Goal: Find contact information: Find contact information

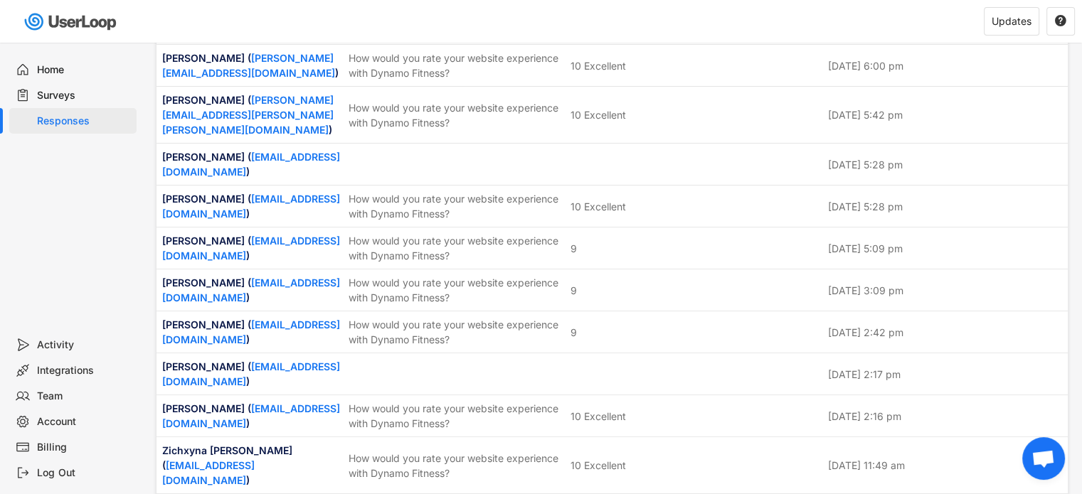
scroll to position [3699, 0]
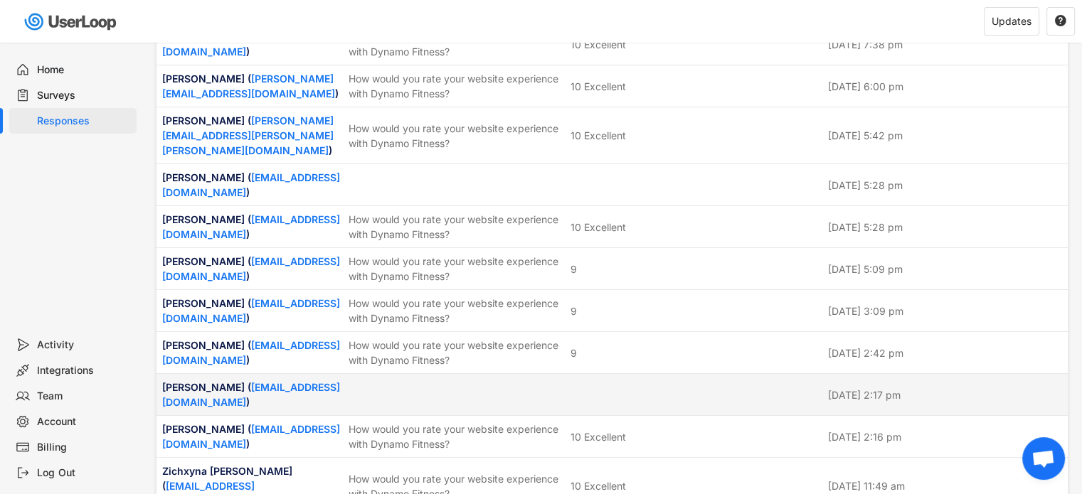
click at [657, 374] on div "[PERSON_NAME] ( [EMAIL_ADDRESS][DOMAIN_NAME] ) [DATE] 2:17 pm" at bounding box center [611, 394] width 911 height 41
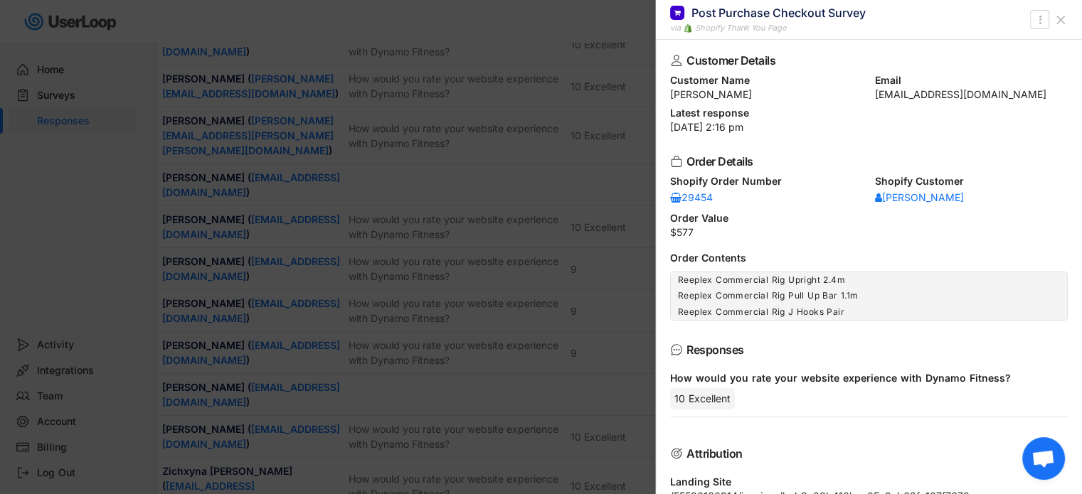
click at [1059, 17] on icon at bounding box center [1061, 20] width 14 height 14
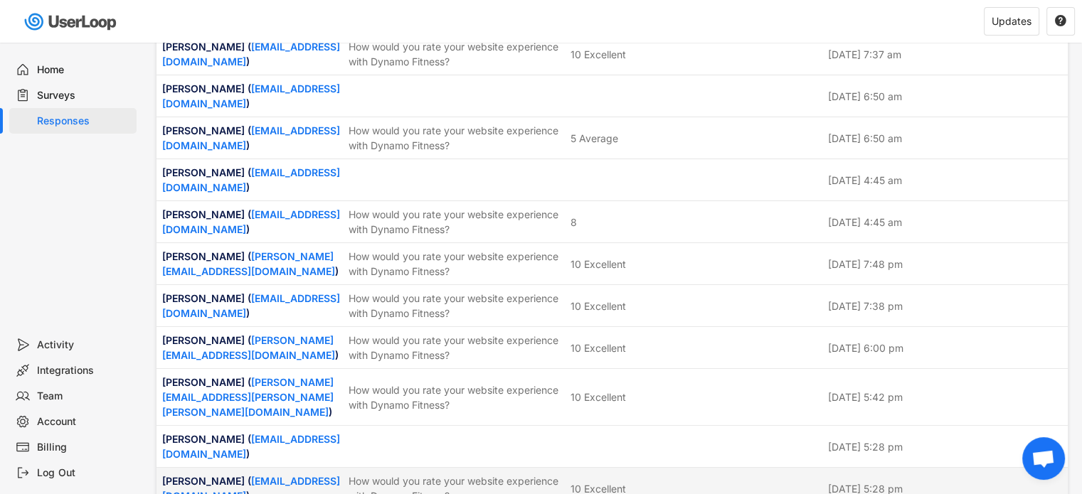
scroll to position [3415, 0]
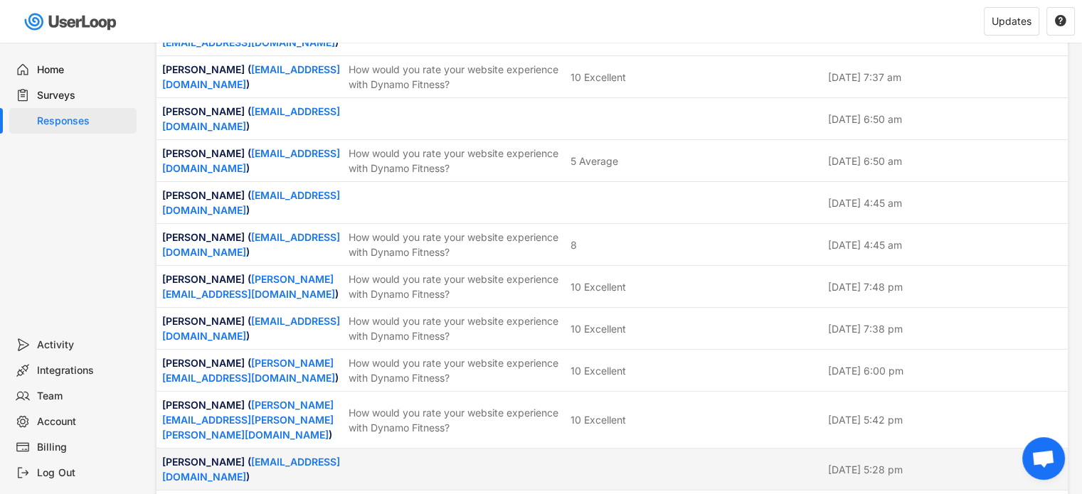
click at [654, 449] on div "[PERSON_NAME] ( [EMAIL_ADDRESS][DOMAIN_NAME] ) [DATE] 5:28 pm" at bounding box center [611, 469] width 911 height 41
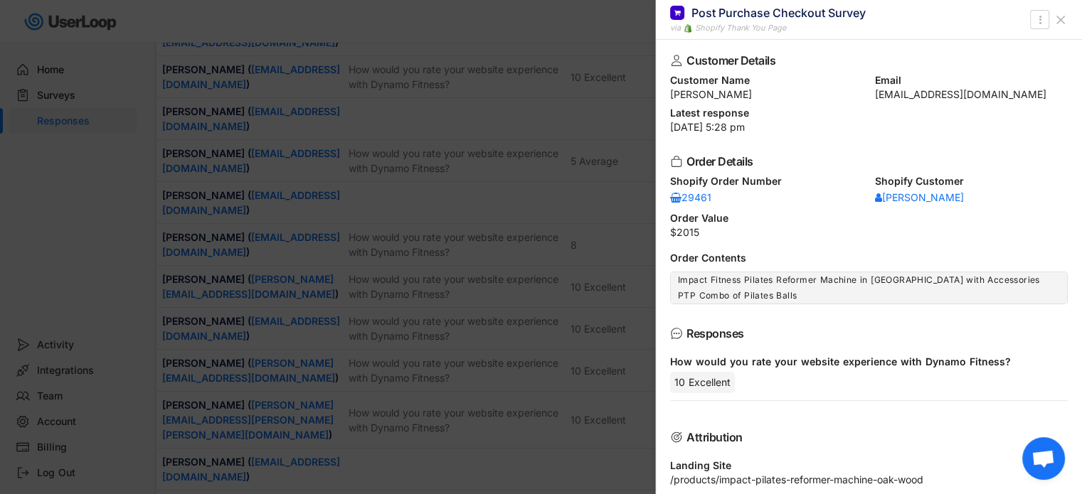
click at [1058, 19] on icon at bounding box center [1061, 20] width 14 height 14
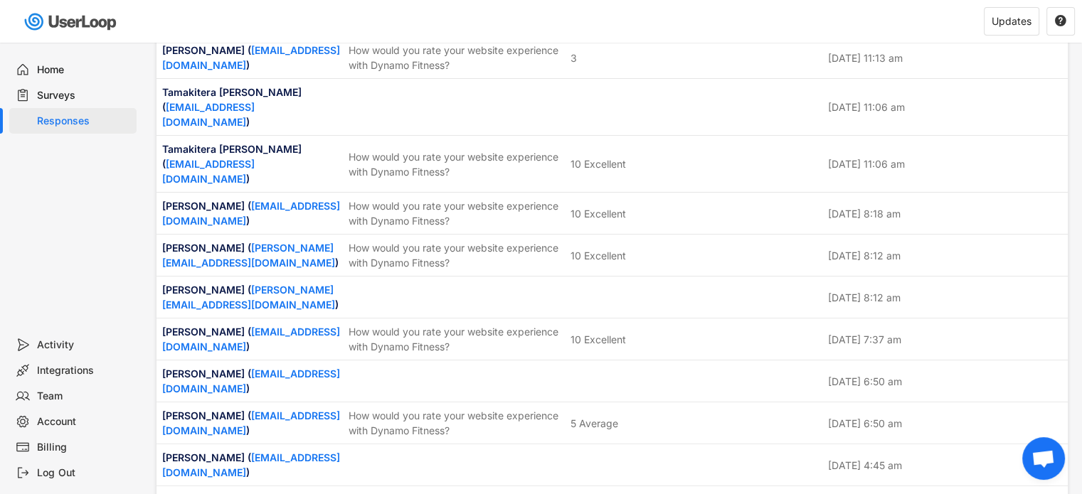
scroll to position [3130, 0]
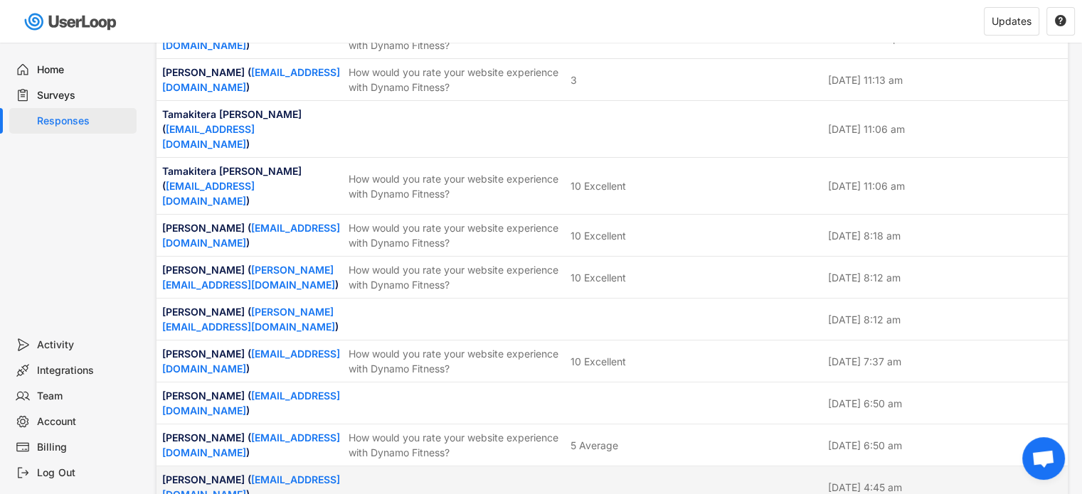
click at [694, 481] on div at bounding box center [695, 487] width 249 height 13
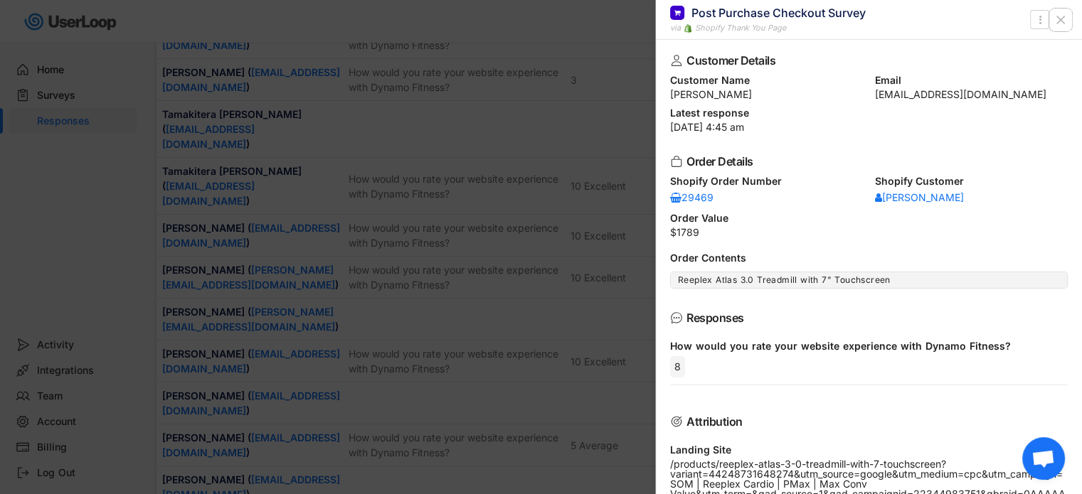
click at [1064, 18] on icon at bounding box center [1061, 20] width 14 height 14
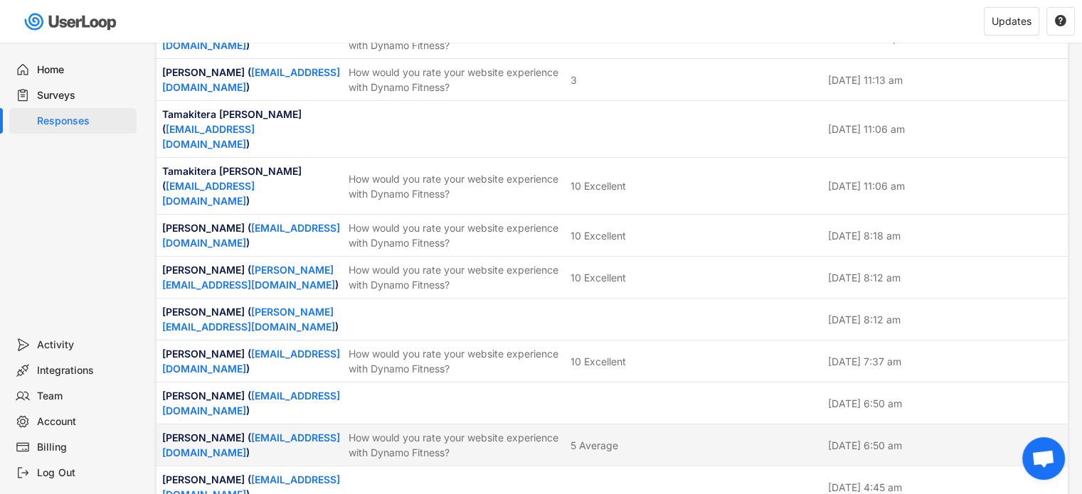
click at [676, 438] on div "5 Average" at bounding box center [695, 445] width 249 height 15
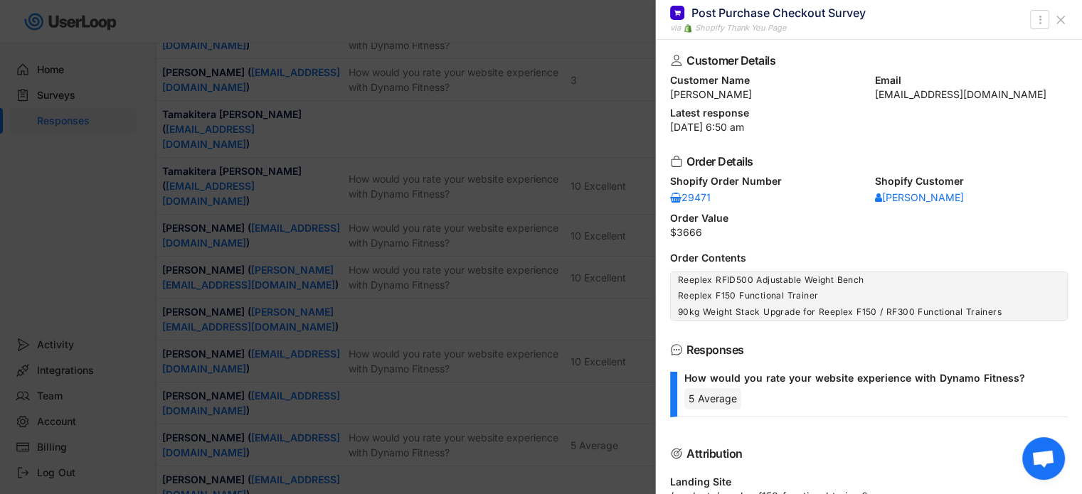
drag, startPoint x: 669, startPoint y: 93, endPoint x: 752, endPoint y: 100, distance: 83.5
click at [752, 100] on div "Customer Details Customer Name [PERSON_NAME] Email [EMAIL_ADDRESS][DOMAIN_NAME]…" at bounding box center [869, 267] width 426 height 455
copy div "[PERSON_NAME]"
drag, startPoint x: 866, startPoint y: 93, endPoint x: 1021, endPoint y: 95, distance: 155.1
click at [1021, 95] on div "Customer Name [PERSON_NAME] Email [EMAIL_ADDRESS][DOMAIN_NAME]" at bounding box center [869, 87] width 398 height 24
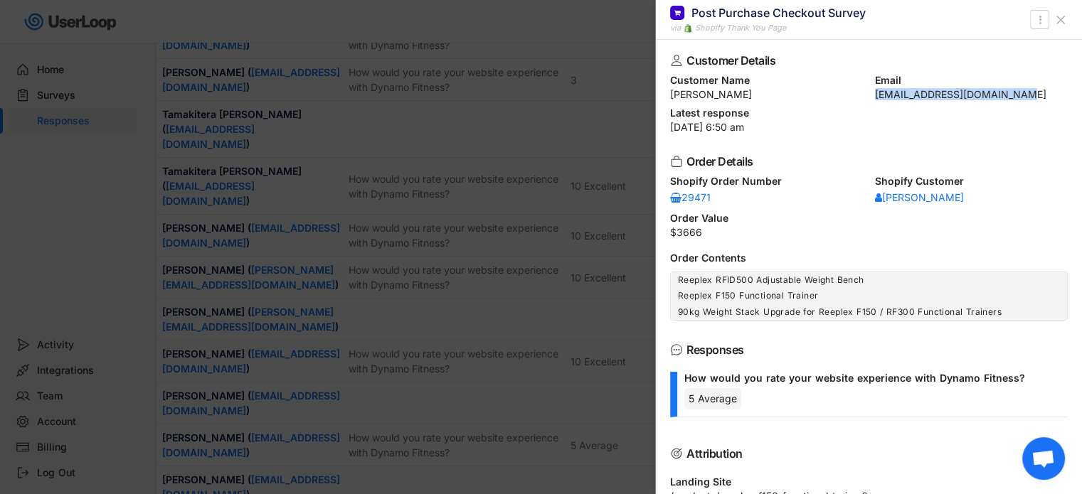
copy div "[EMAIL_ADDRESS][DOMAIN_NAME]"
click at [1066, 19] on icon at bounding box center [1061, 20] width 14 height 14
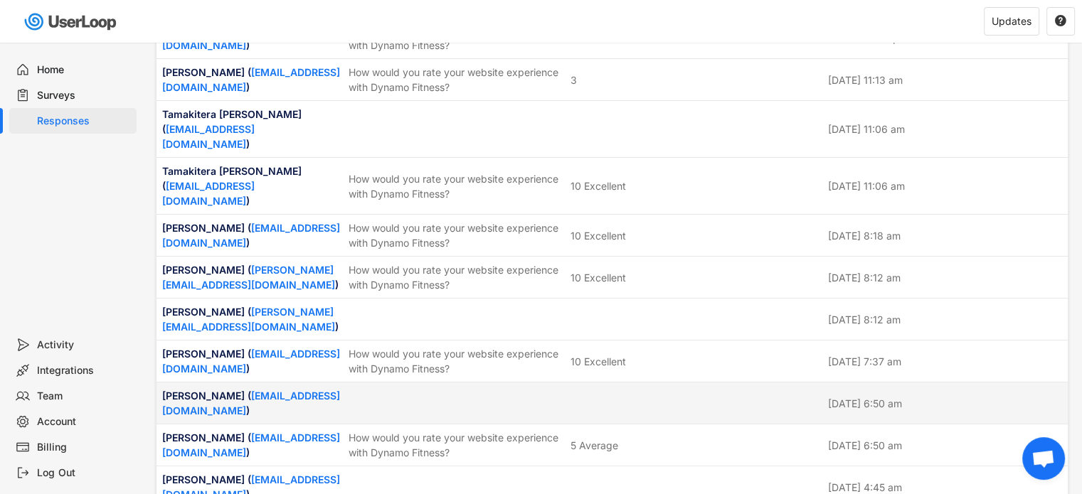
click at [508, 397] on div at bounding box center [455, 403] width 213 height 13
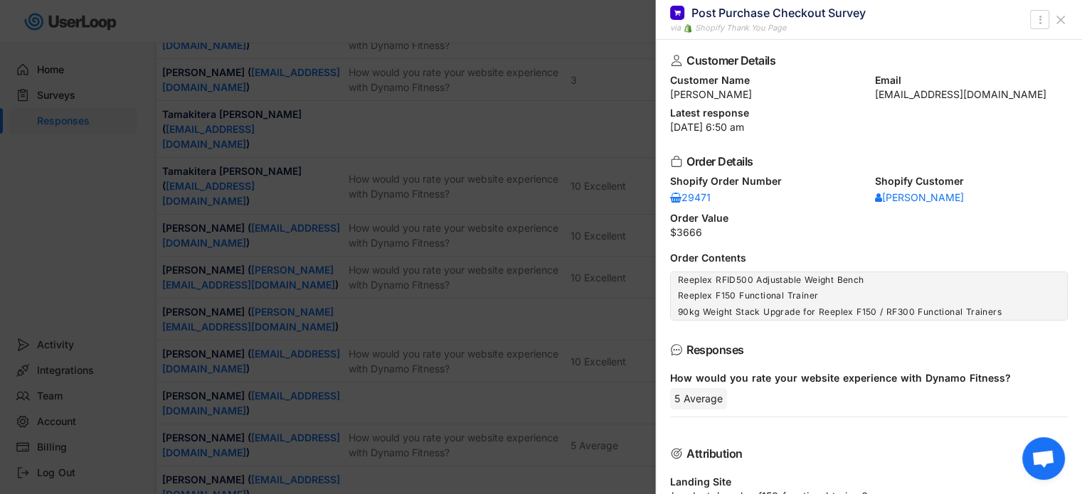
click at [1063, 14] on icon at bounding box center [1061, 20] width 14 height 14
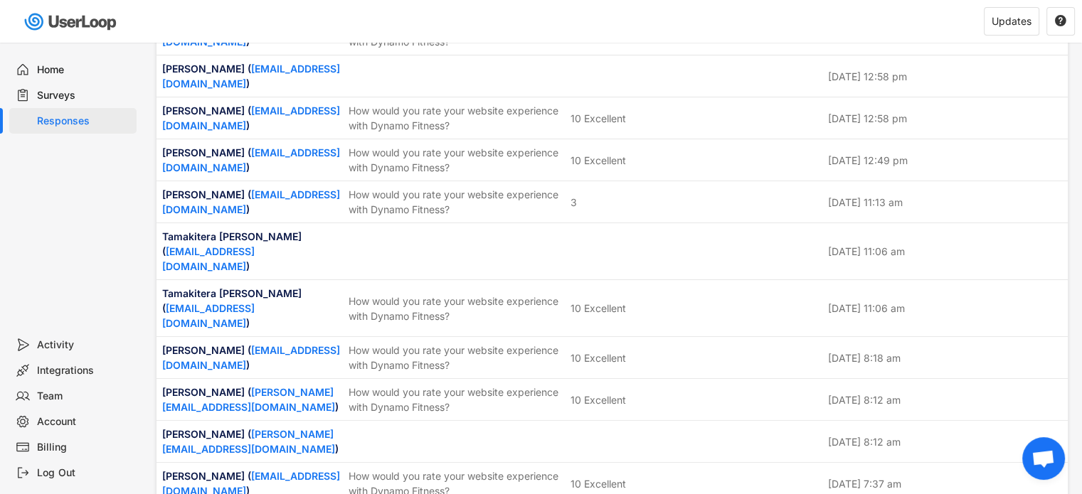
scroll to position [2988, 0]
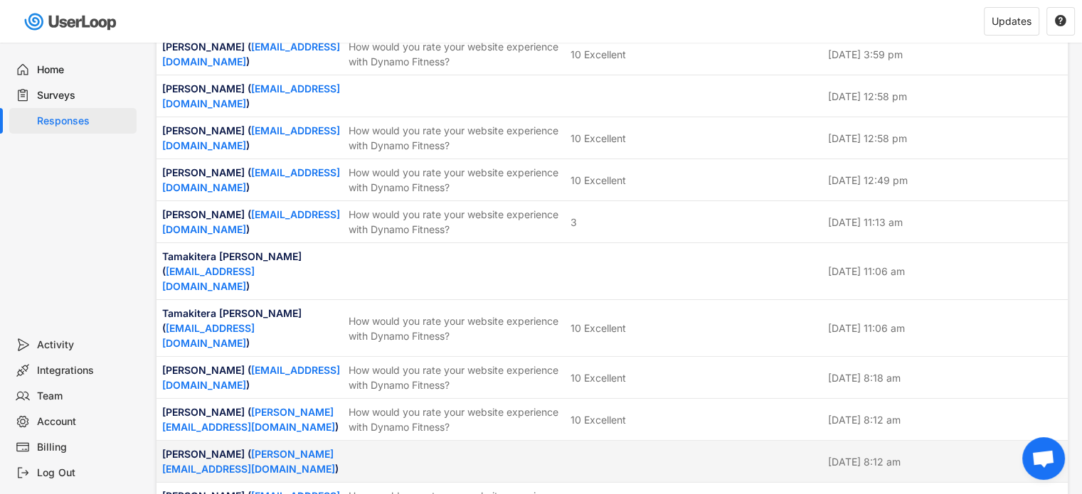
click at [577, 455] on div at bounding box center [695, 461] width 249 height 13
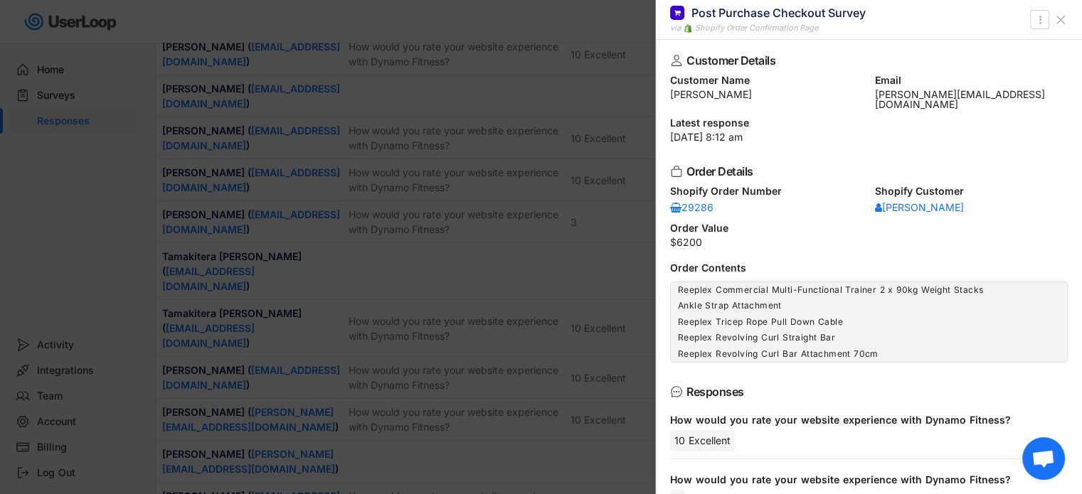
click at [1066, 16] on icon at bounding box center [1061, 20] width 14 height 14
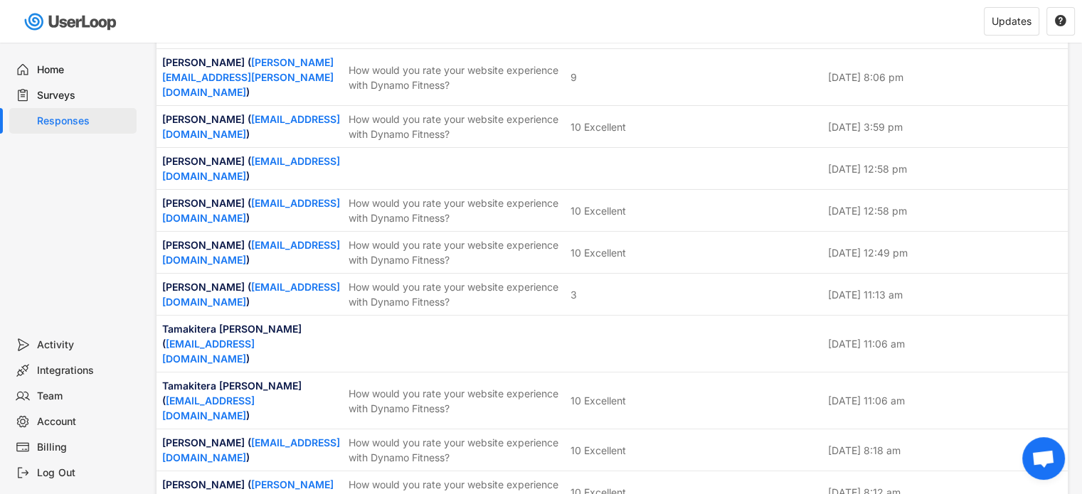
scroll to position [2845, 0]
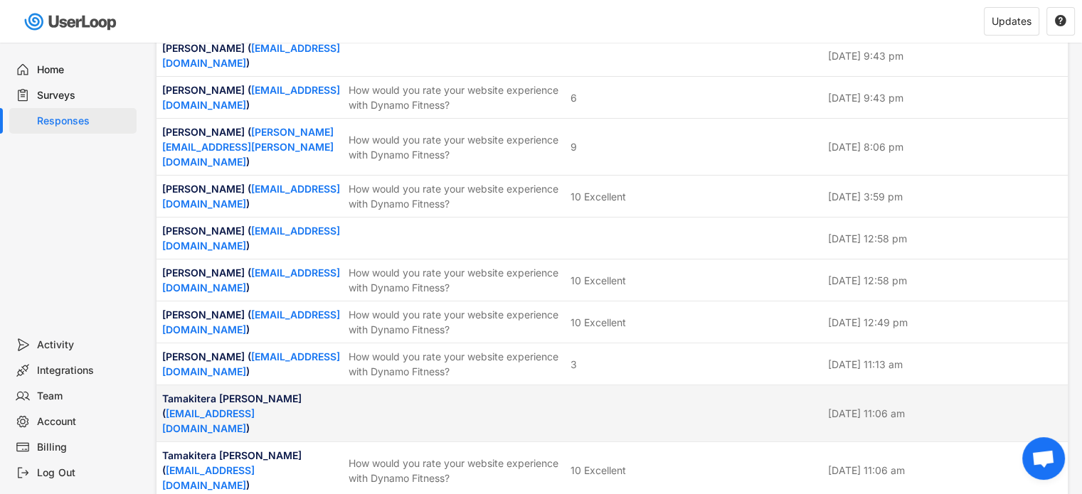
click at [612, 408] on div at bounding box center [695, 414] width 249 height 13
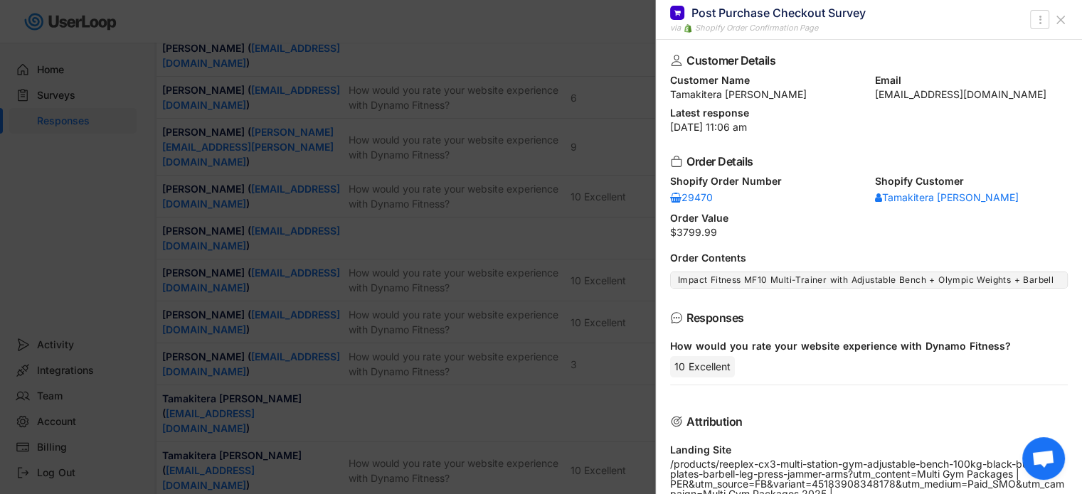
click at [1056, 18] on icon at bounding box center [1061, 20] width 14 height 14
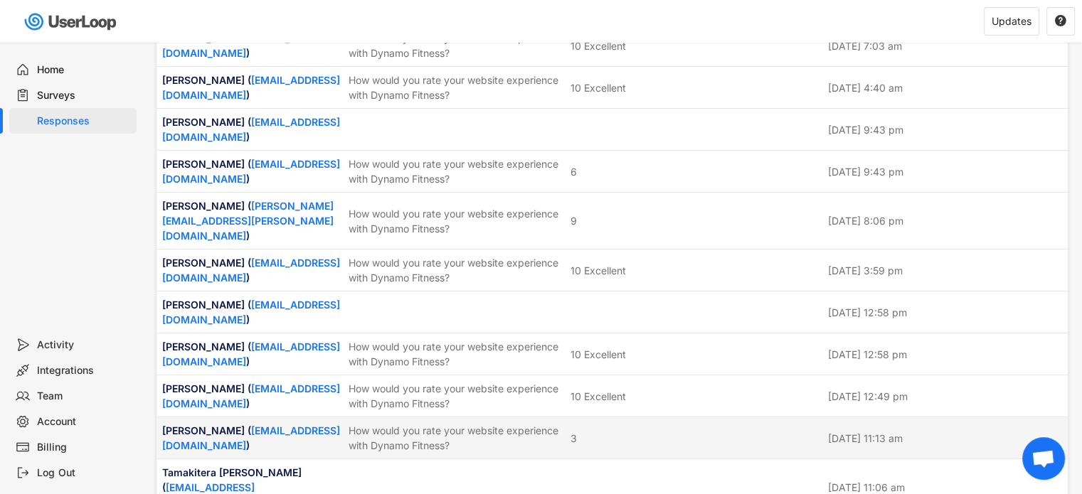
scroll to position [2703, 0]
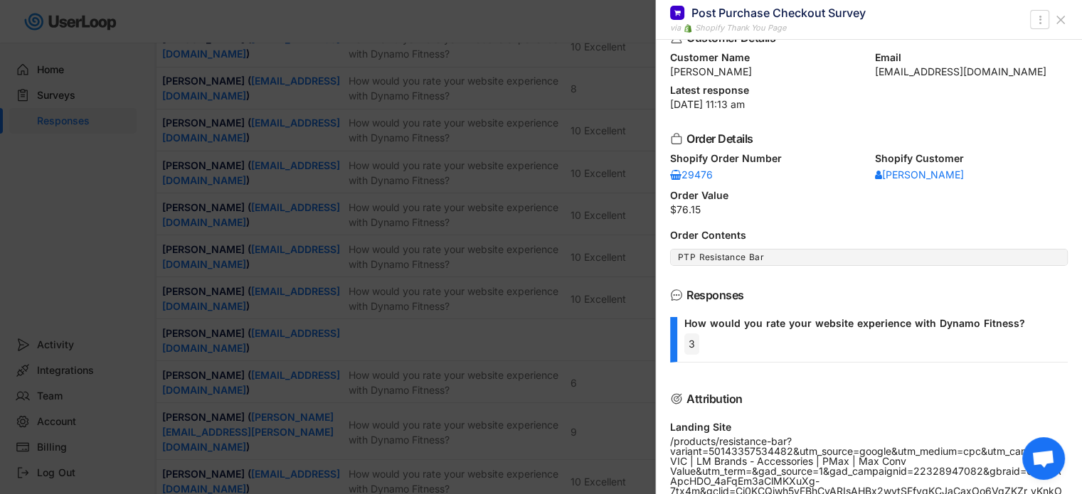
scroll to position [0, 0]
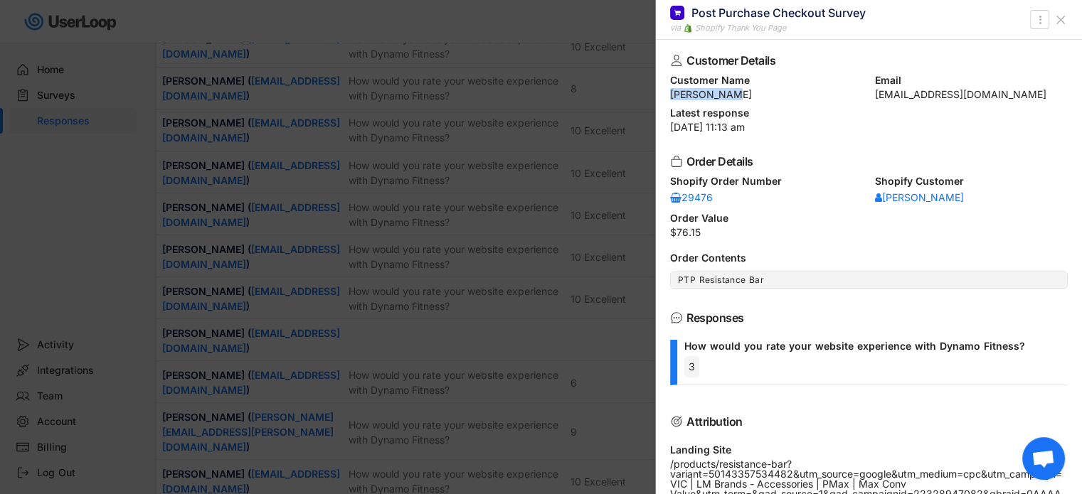
drag, startPoint x: 670, startPoint y: 96, endPoint x: 734, endPoint y: 95, distance: 64.0
click at [734, 95] on div "[PERSON_NAME]" at bounding box center [766, 95] width 193 height 10
copy div "[PERSON_NAME]"
drag, startPoint x: 869, startPoint y: 96, endPoint x: 1064, endPoint y: 96, distance: 195.6
click at [1064, 96] on div "Customer Details Customer Name [PERSON_NAME] Email [EMAIL_ADDRESS][DOMAIN_NAME]…" at bounding box center [869, 267] width 426 height 455
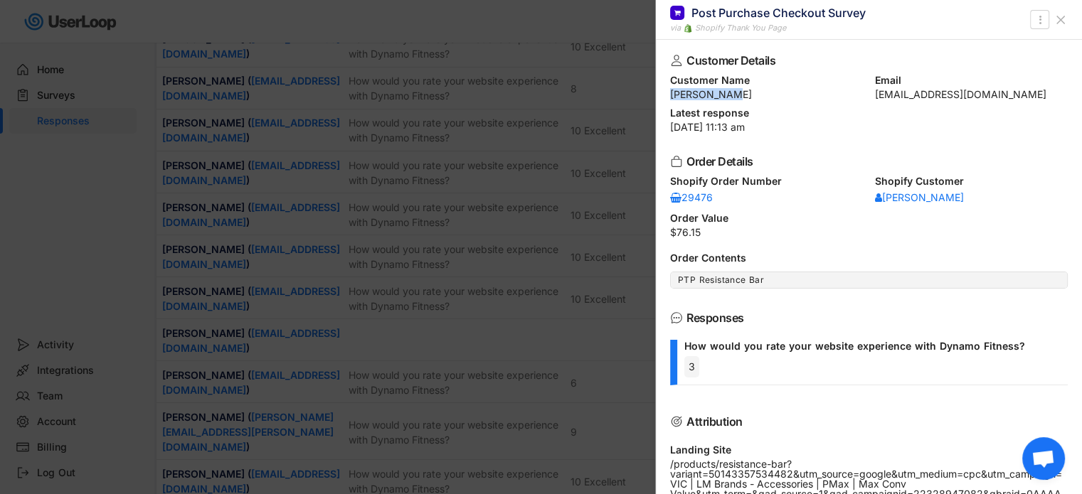
copy div "[EMAIL_ADDRESS][DOMAIN_NAME]"
click at [1062, 20] on icon at bounding box center [1061, 20] width 14 height 14
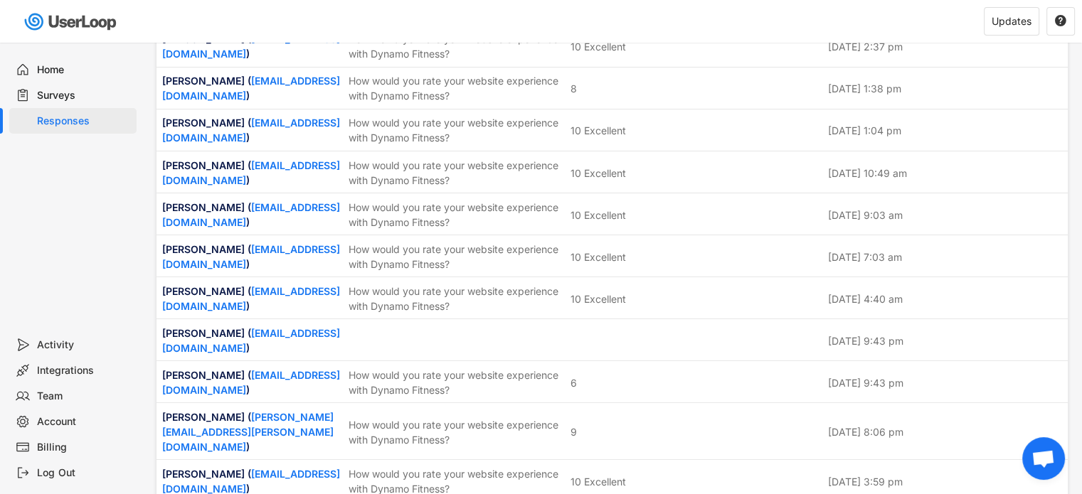
scroll to position [2632, 0]
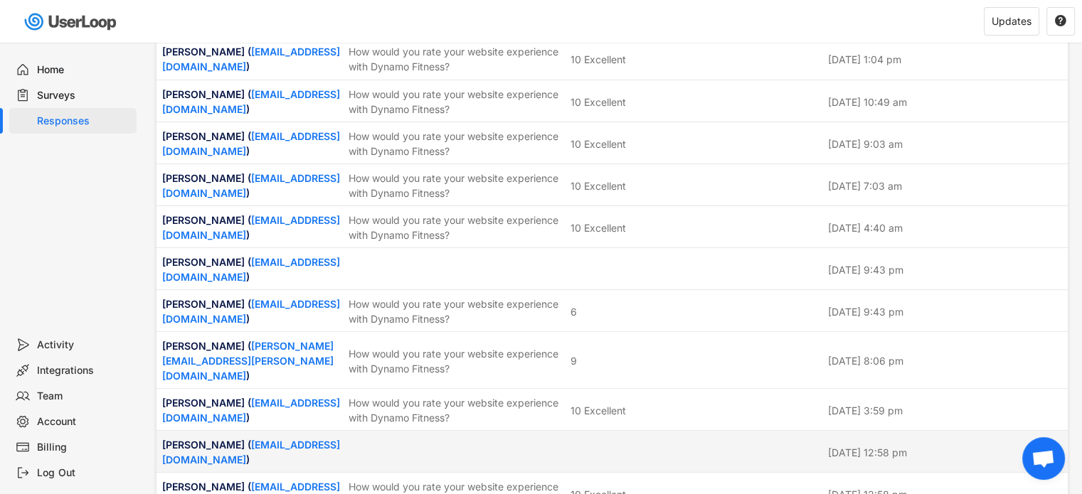
click at [592, 431] on div "[PERSON_NAME] ( [EMAIL_ADDRESS][DOMAIN_NAME] ) [DATE] 12:58 pm" at bounding box center [611, 451] width 911 height 41
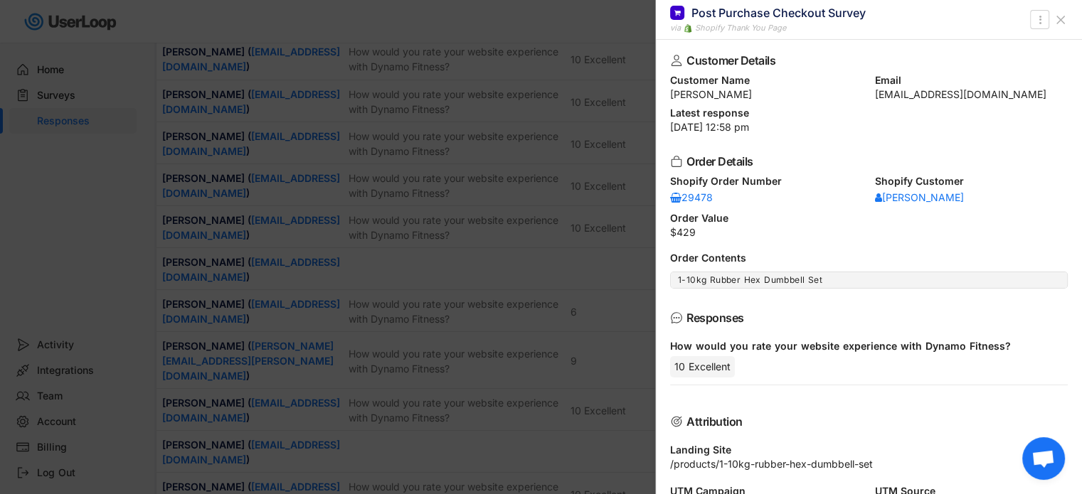
click at [1061, 18] on use at bounding box center [1060, 19] width 7 height 7
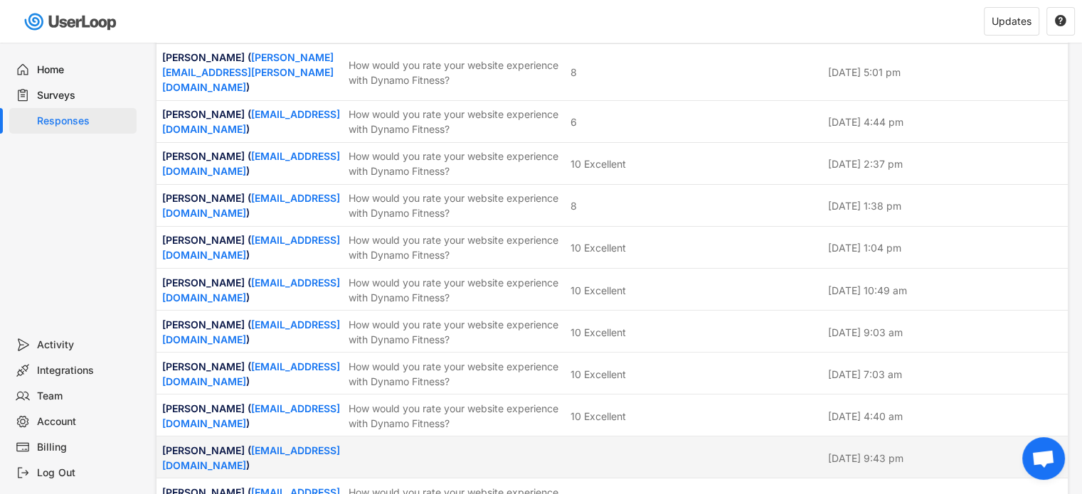
scroll to position [2419, 0]
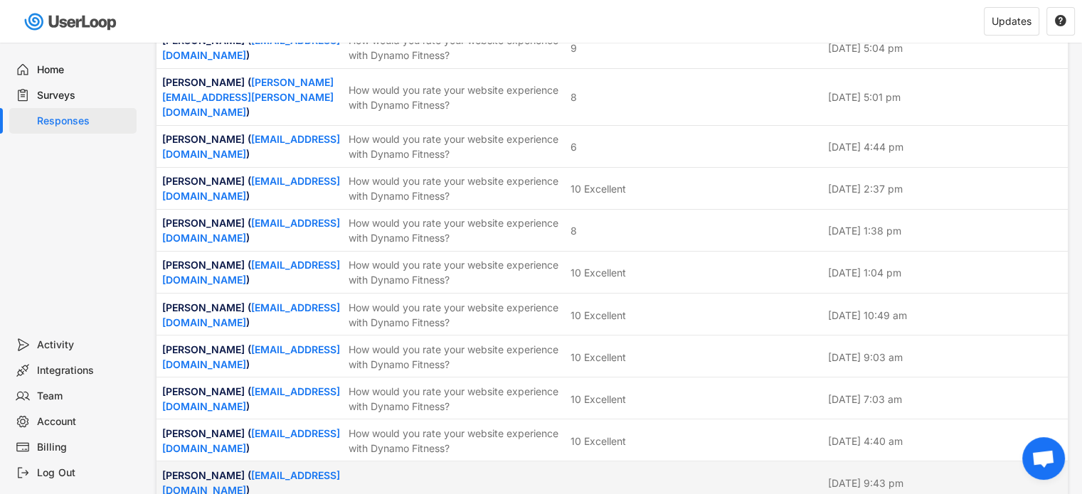
click at [595, 476] on div at bounding box center [695, 482] width 249 height 13
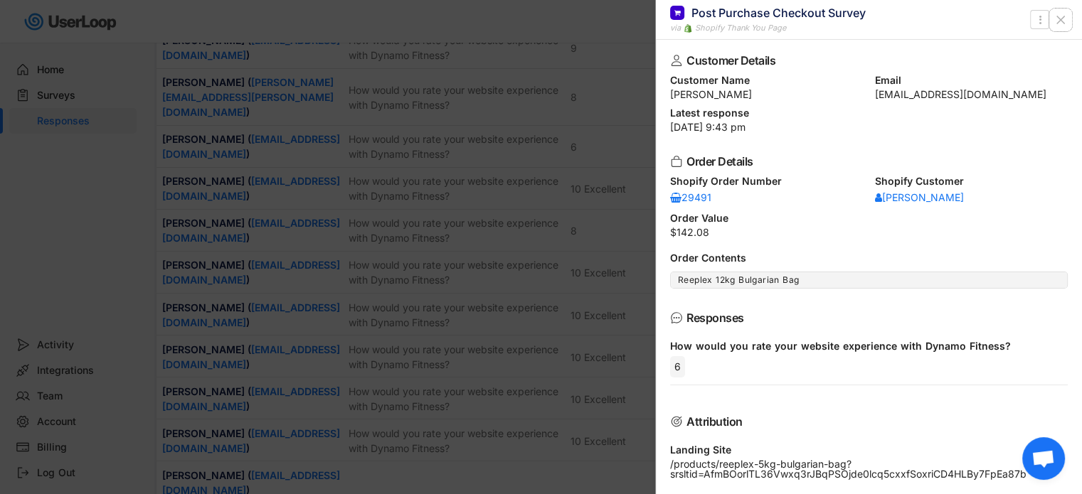
click at [1058, 23] on icon at bounding box center [1061, 20] width 14 height 14
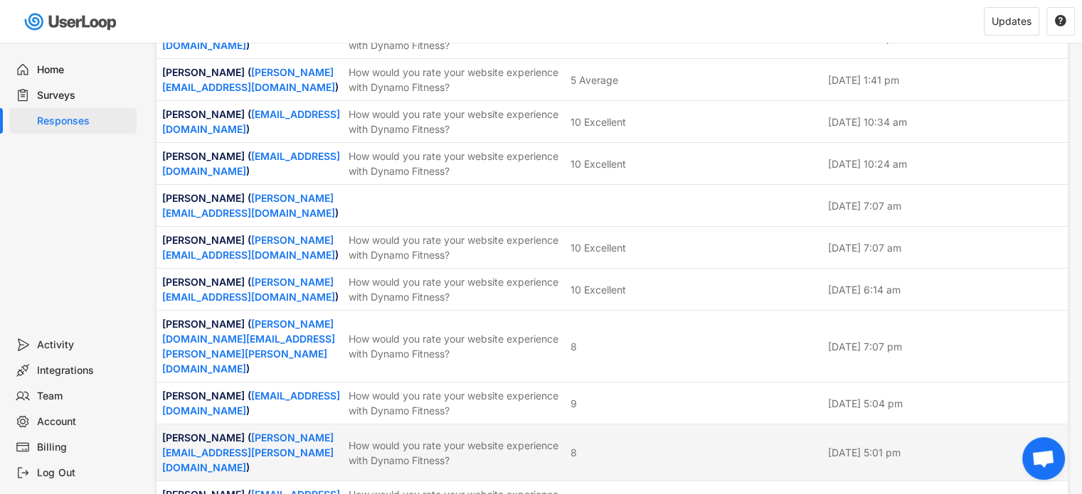
scroll to position [1921, 0]
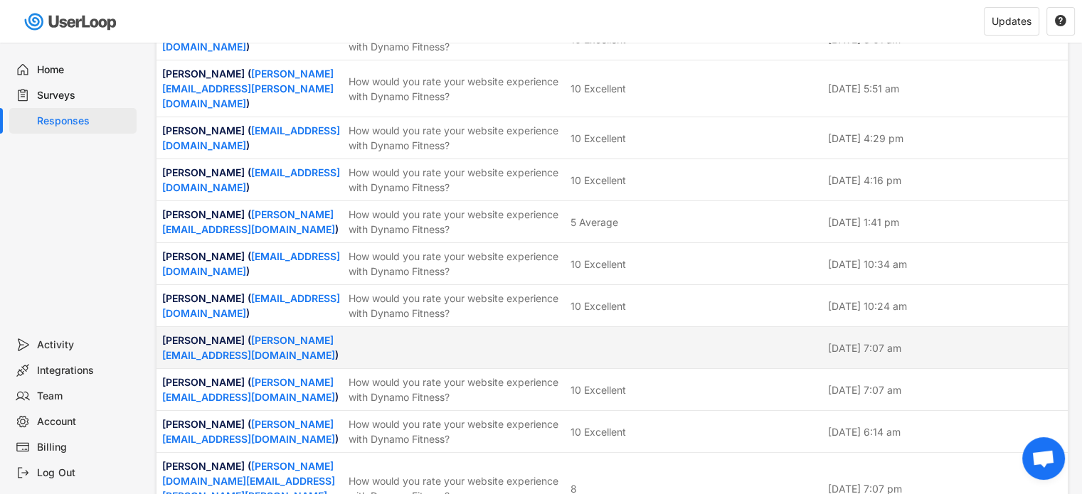
click at [622, 341] on div at bounding box center [695, 347] width 249 height 13
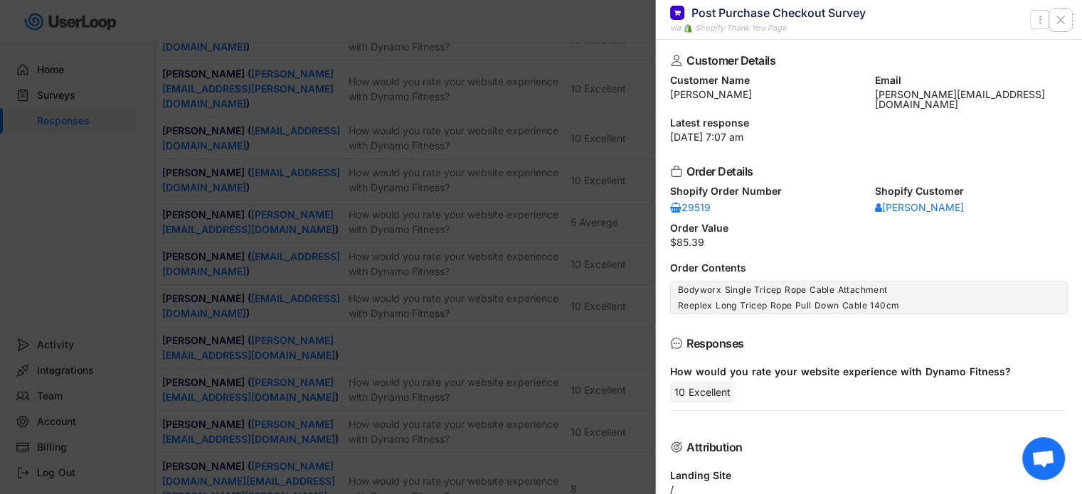
click at [1064, 18] on icon at bounding box center [1061, 20] width 14 height 14
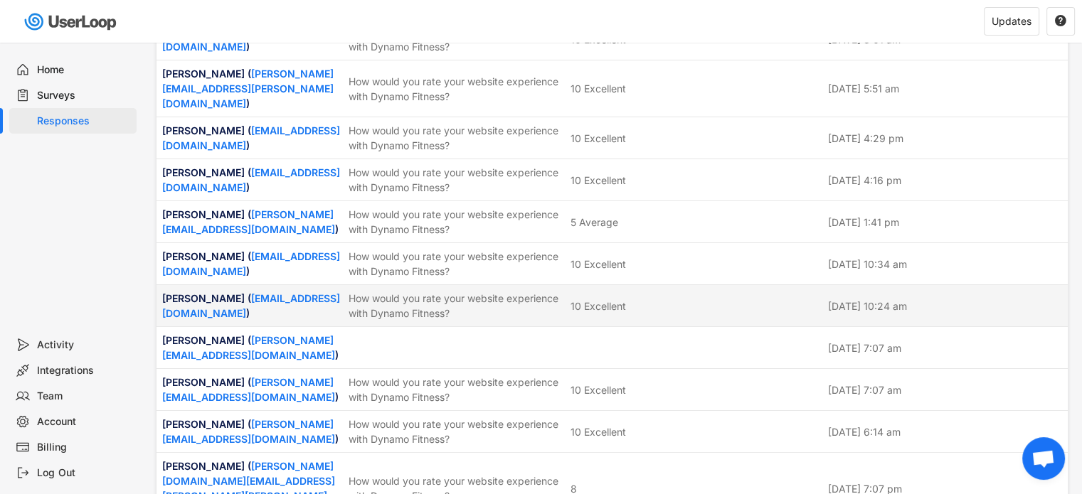
scroll to position [1778, 0]
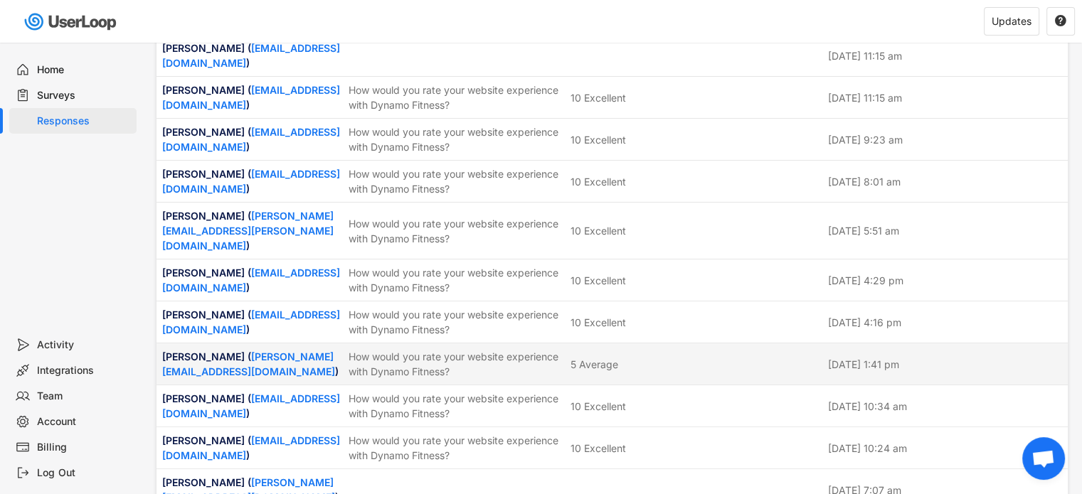
click at [628, 357] on div "5 Average" at bounding box center [695, 364] width 249 height 15
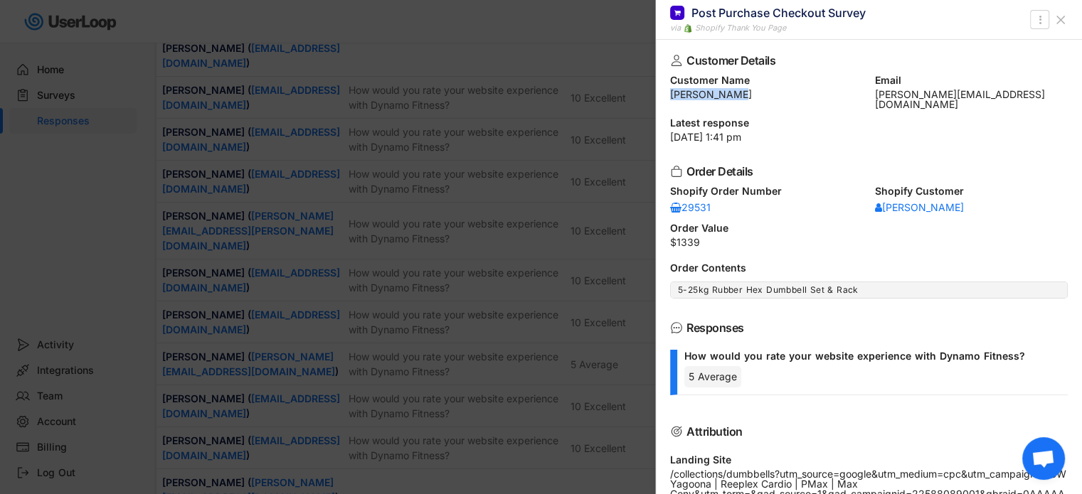
drag, startPoint x: 667, startPoint y: 98, endPoint x: 747, endPoint y: 95, distance: 80.4
click at [747, 95] on div "Customer Details Customer Name [PERSON_NAME] Email [PERSON_NAME][EMAIL_ADDRESS]…" at bounding box center [869, 267] width 426 height 455
copy div "[PERSON_NAME]"
drag, startPoint x: 866, startPoint y: 97, endPoint x: 994, endPoint y: 92, distance: 128.9
click at [994, 92] on div "Customer Name [PERSON_NAME] Email [PERSON_NAME][EMAIL_ADDRESS][DOMAIN_NAME]" at bounding box center [869, 92] width 398 height 34
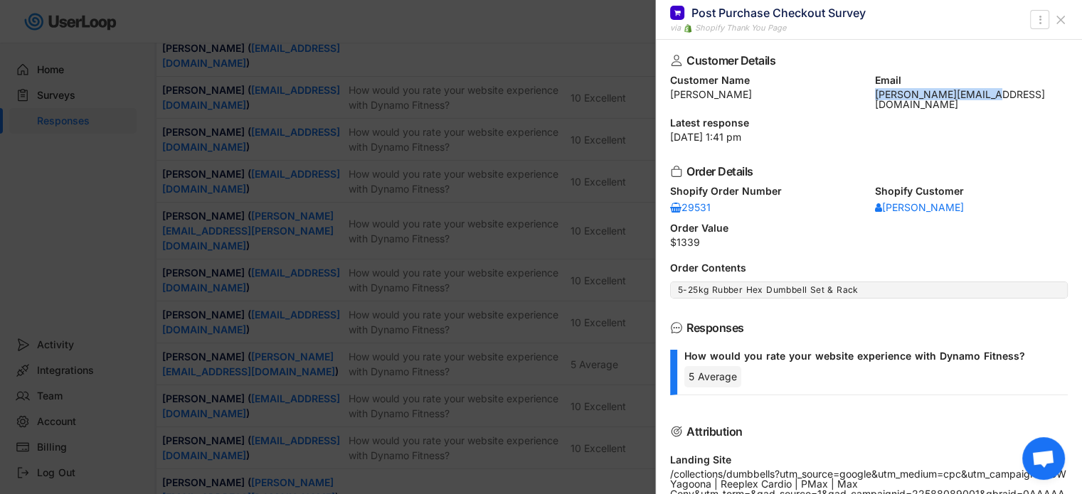
copy div "[PERSON_NAME][EMAIL_ADDRESS][DOMAIN_NAME]"
click at [1059, 18] on use at bounding box center [1060, 19] width 7 height 7
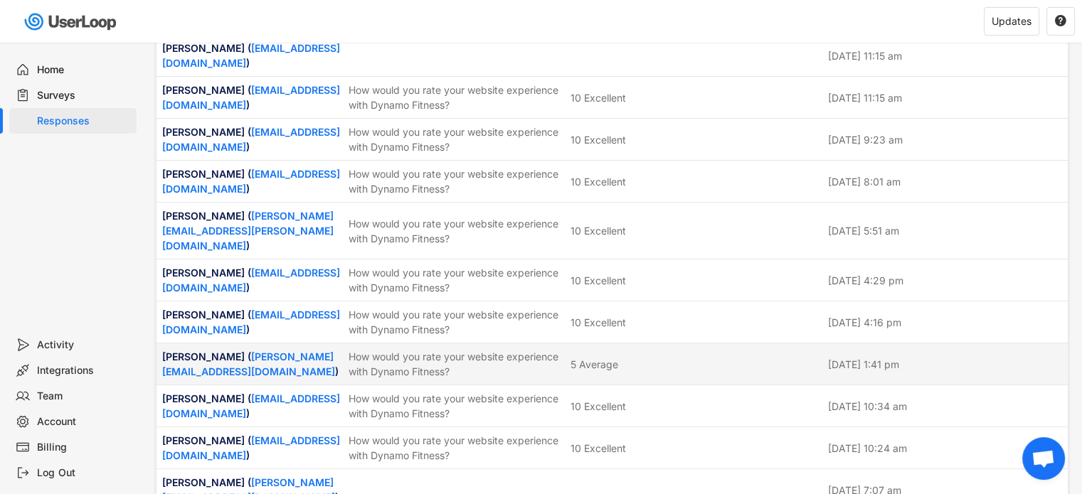
click at [645, 357] on div "5 Average" at bounding box center [695, 364] width 249 height 15
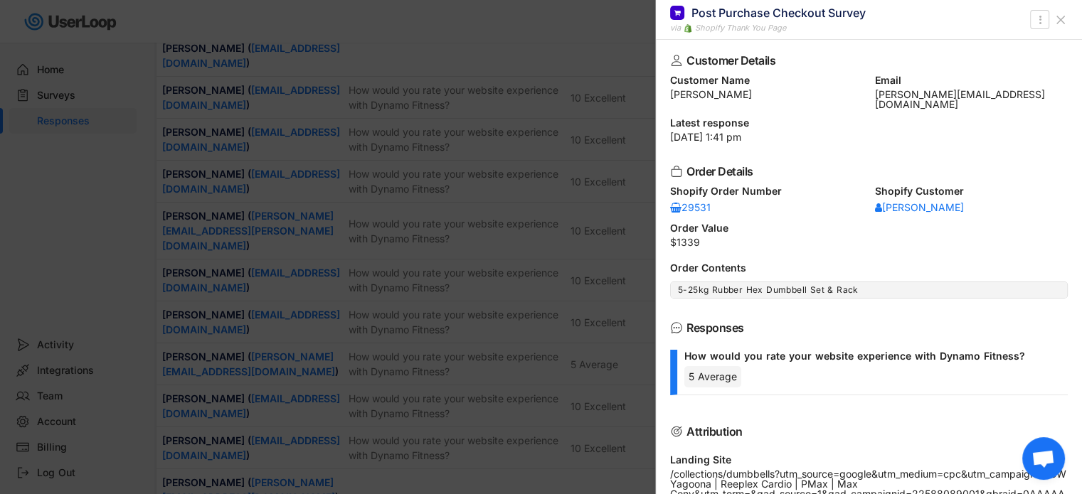
click at [1056, 18] on icon at bounding box center [1061, 20] width 14 height 14
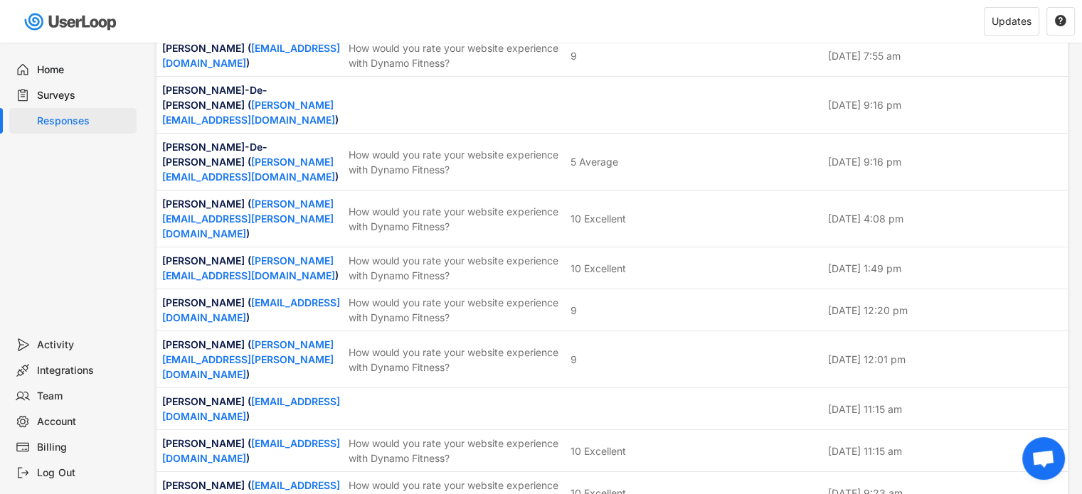
scroll to position [1423, 0]
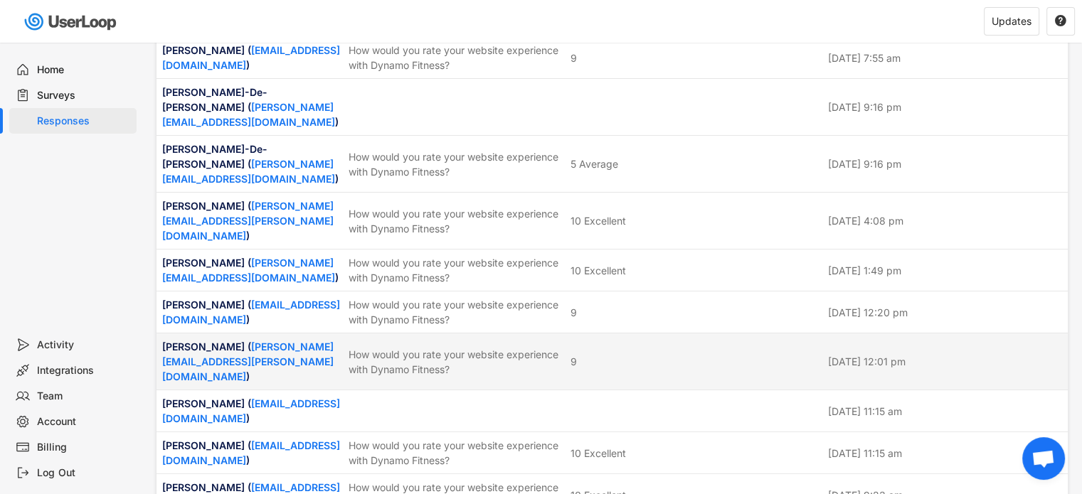
click at [663, 334] on div "[PERSON_NAME] ( [PERSON_NAME][EMAIL_ADDRESS][PERSON_NAME][DOMAIN_NAME] ) How wo…" at bounding box center [611, 362] width 911 height 56
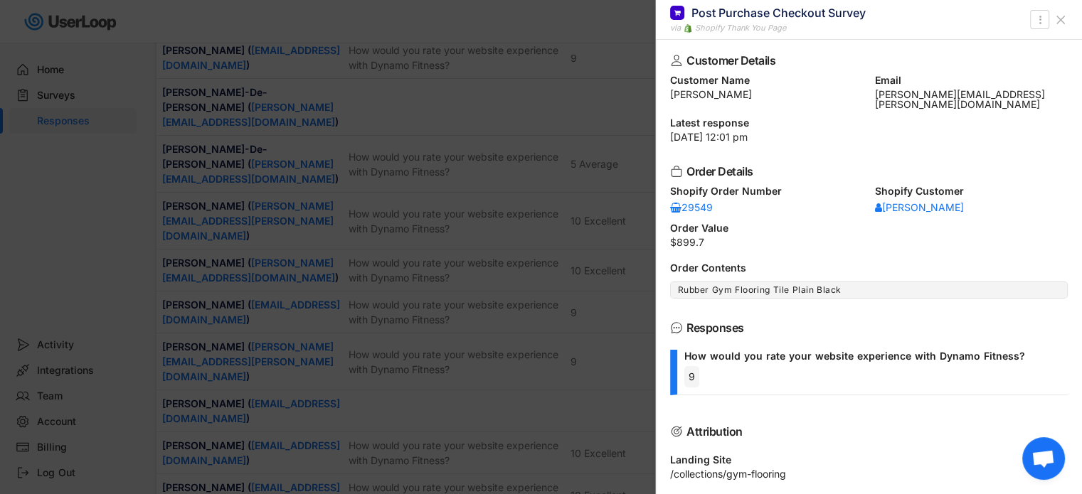
click at [1060, 19] on use at bounding box center [1060, 19] width 7 height 7
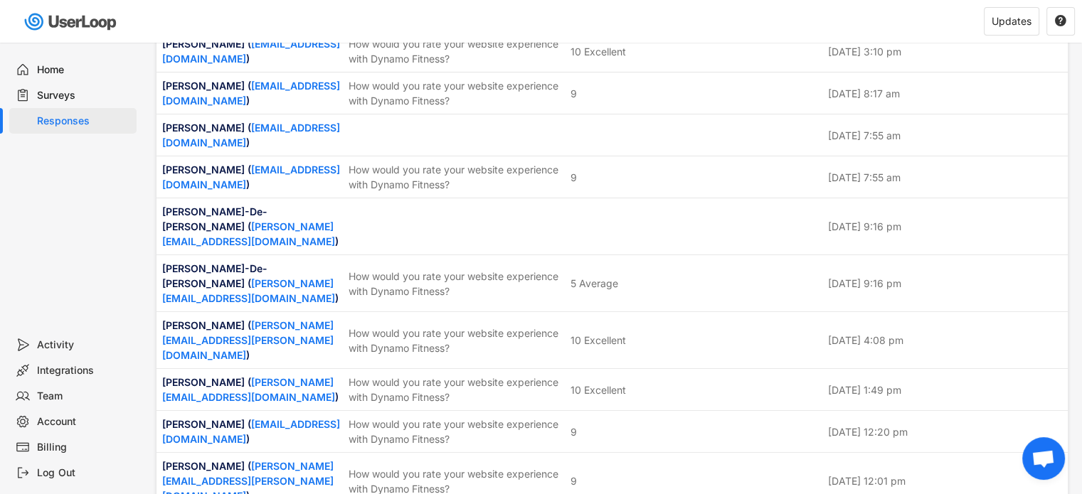
scroll to position [1280, 0]
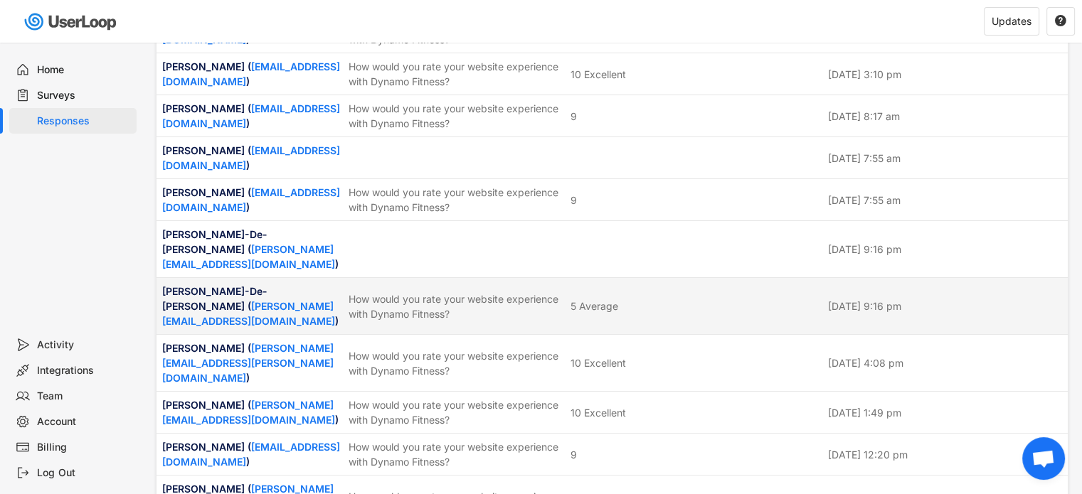
click at [671, 299] on div "5 Average" at bounding box center [695, 306] width 249 height 15
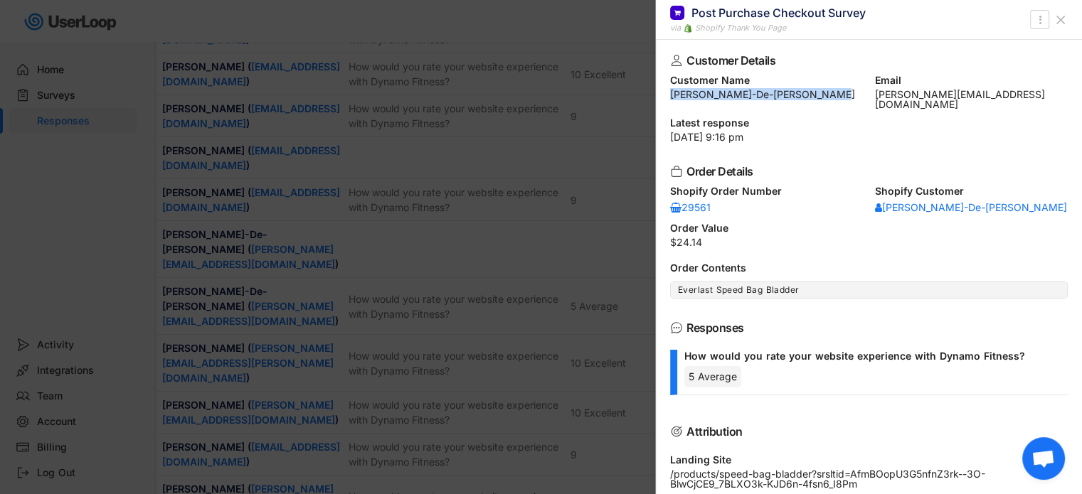
drag, startPoint x: 670, startPoint y: 97, endPoint x: 850, endPoint y: 100, distance: 180.0
click at [850, 100] on div "Customer Details Customer Name [PERSON_NAME]-De-[PERSON_NAME] Email [PERSON_NAM…" at bounding box center [869, 267] width 426 height 455
copy div "[PERSON_NAME]-De-[PERSON_NAME]"
drag, startPoint x: 870, startPoint y: 96, endPoint x: 1081, endPoint y: 103, distance: 210.7
click at [1081, 103] on div "Customer Details Customer Name [PERSON_NAME]-De-[PERSON_NAME] Email [PERSON_NAM…" at bounding box center [869, 267] width 426 height 455
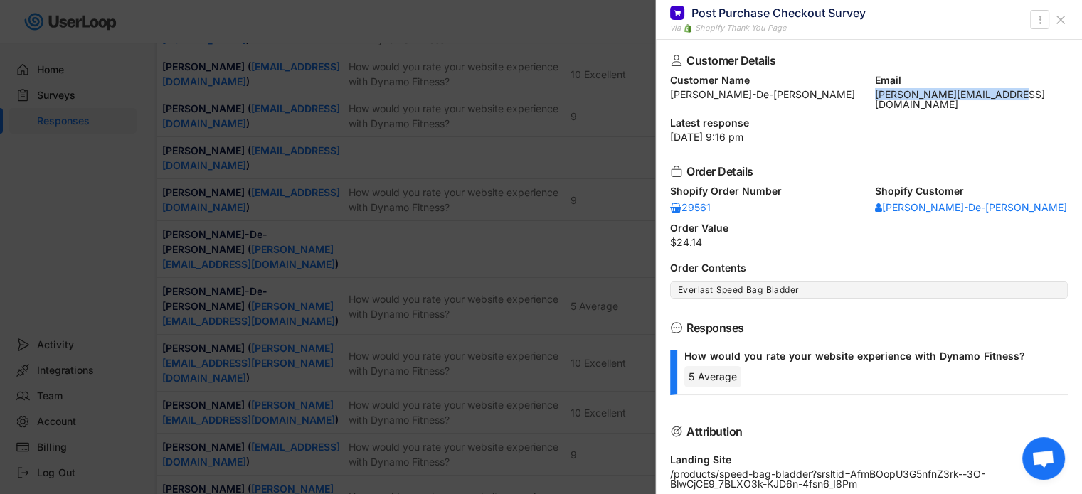
copy div "[PERSON_NAME][EMAIL_ADDRESS][DOMAIN_NAME]"
click at [1063, 16] on use at bounding box center [1060, 19] width 7 height 7
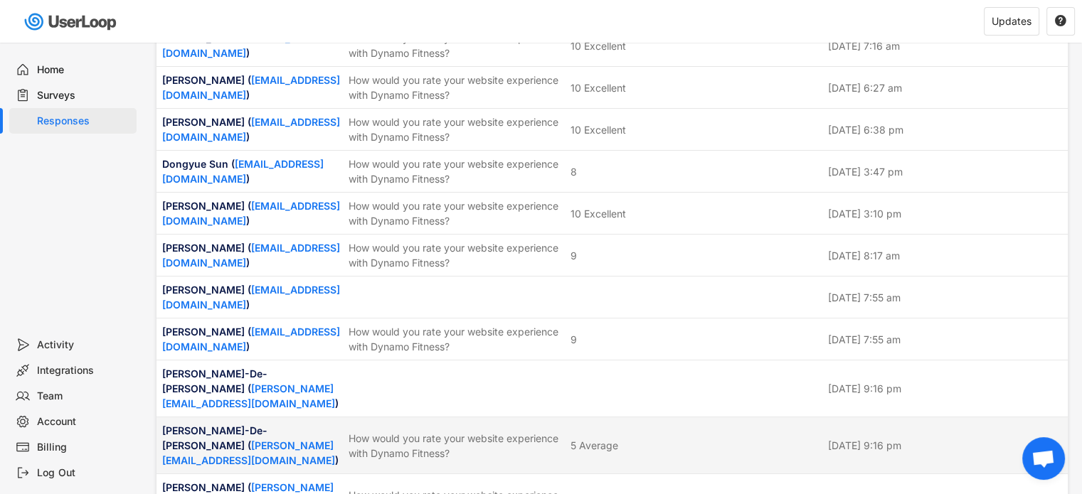
scroll to position [1138, 0]
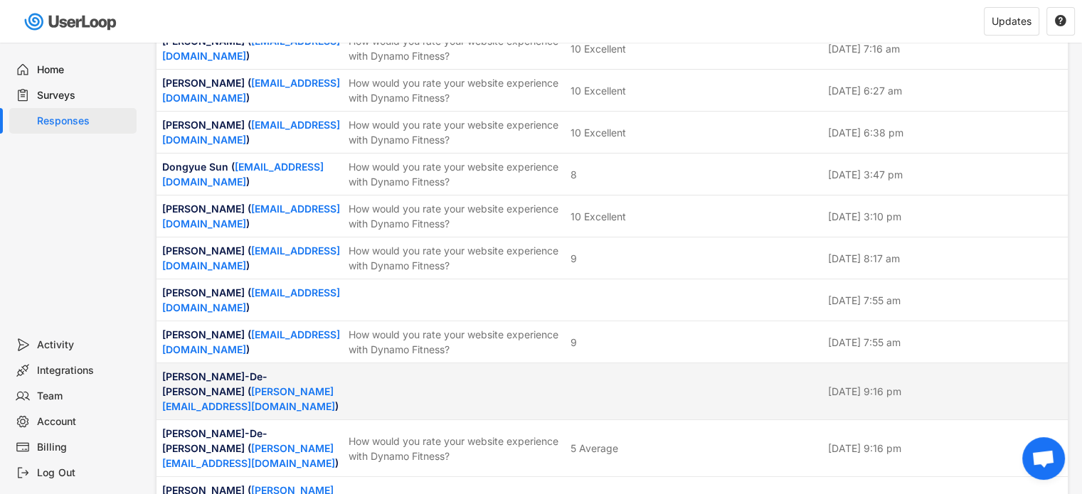
click at [630, 364] on div "[PERSON_NAME]-De-[PERSON_NAME] ( [PERSON_NAME][EMAIL_ADDRESS][DOMAIN_NAME] ) [D…" at bounding box center [611, 392] width 911 height 56
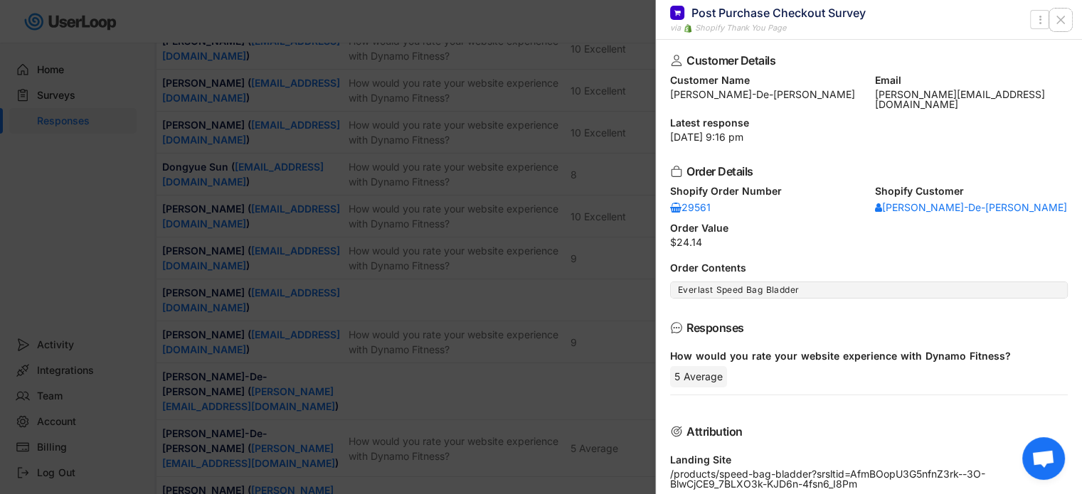
drag, startPoint x: 1055, startPoint y: 18, endPoint x: 924, endPoint y: 97, distance: 152.9
click at [1055, 18] on icon at bounding box center [1061, 20] width 14 height 14
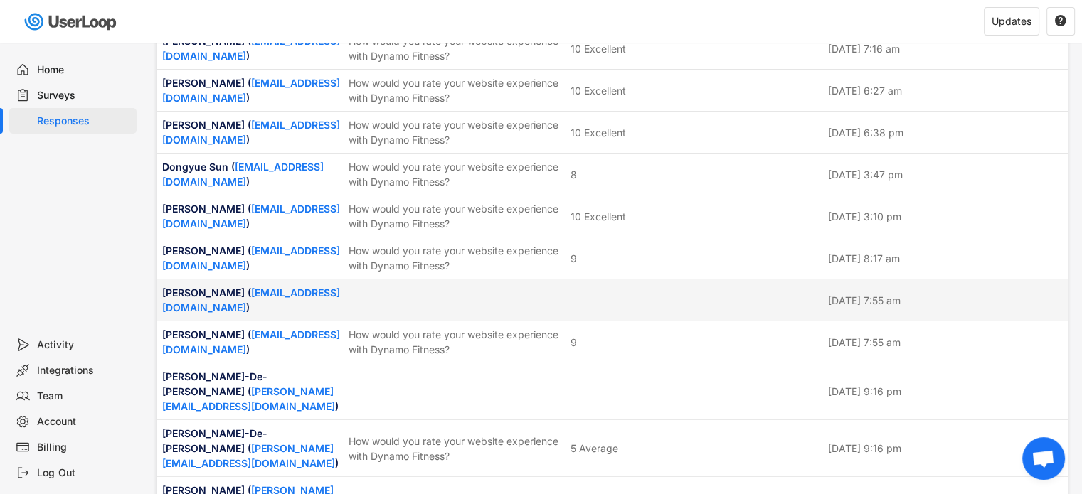
click at [672, 280] on div "[PERSON_NAME] ( [PERSON_NAME][EMAIL_ADDRESS][DOMAIN_NAME] ) [DATE] 7:55 am" at bounding box center [611, 300] width 911 height 41
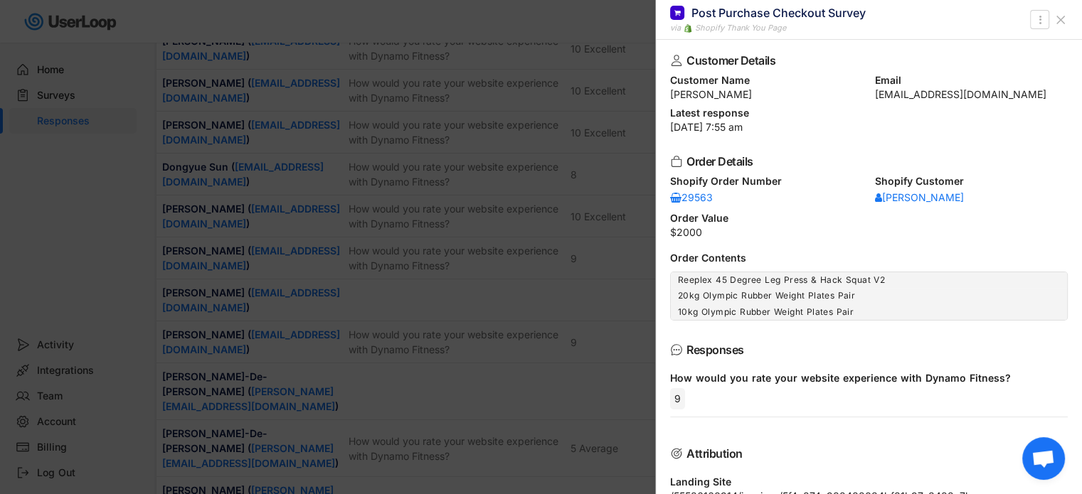
click at [1061, 19] on icon at bounding box center [1061, 20] width 14 height 14
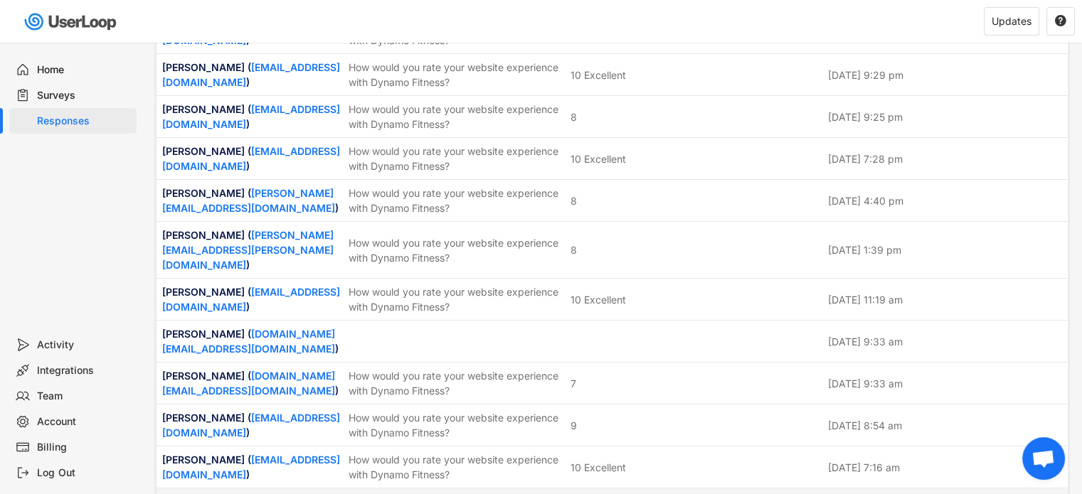
scroll to position [711, 0]
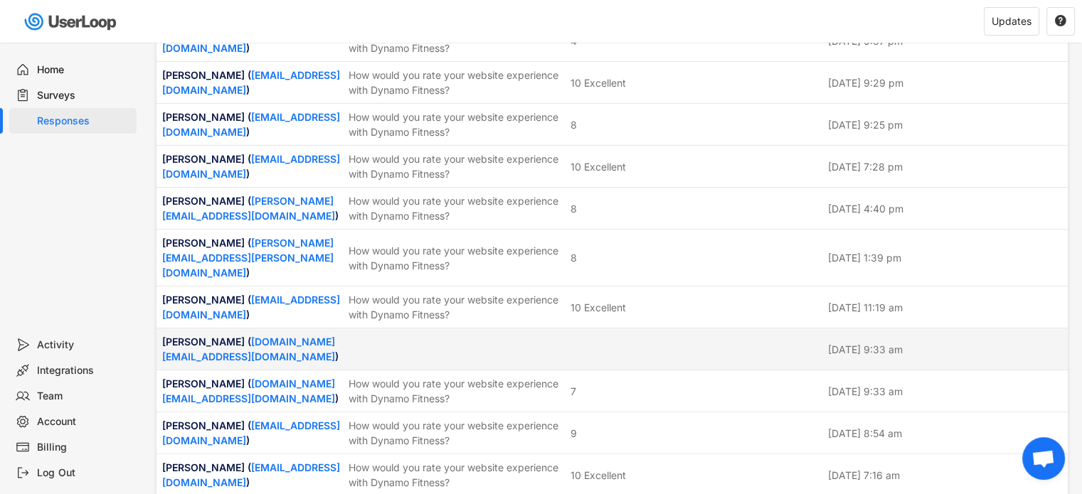
click at [678, 343] on div at bounding box center [695, 349] width 249 height 13
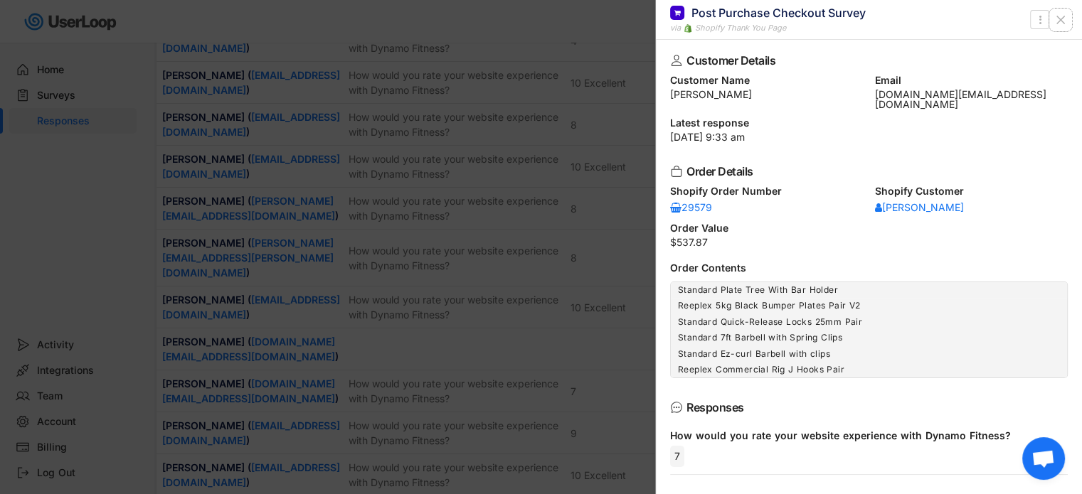
click at [1066, 18] on icon at bounding box center [1061, 20] width 14 height 14
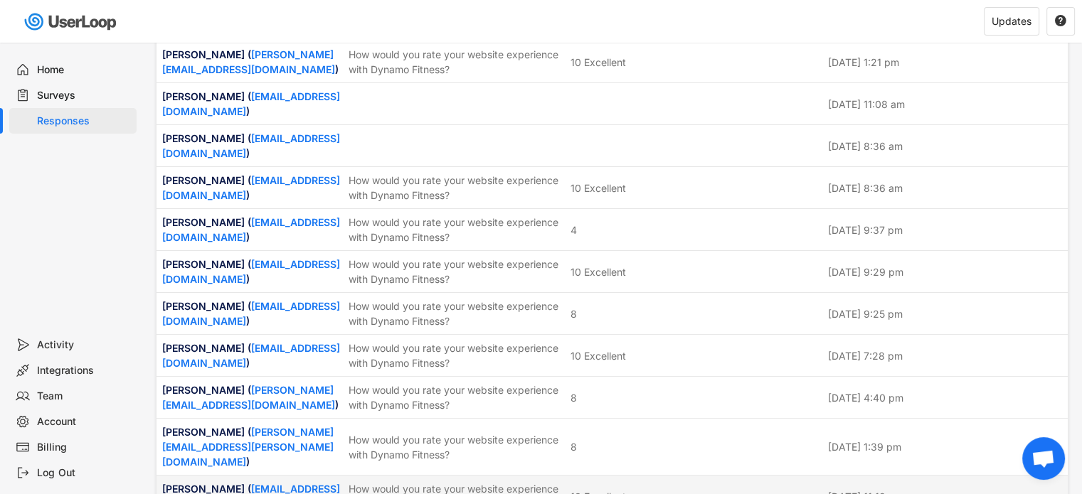
scroll to position [498, 0]
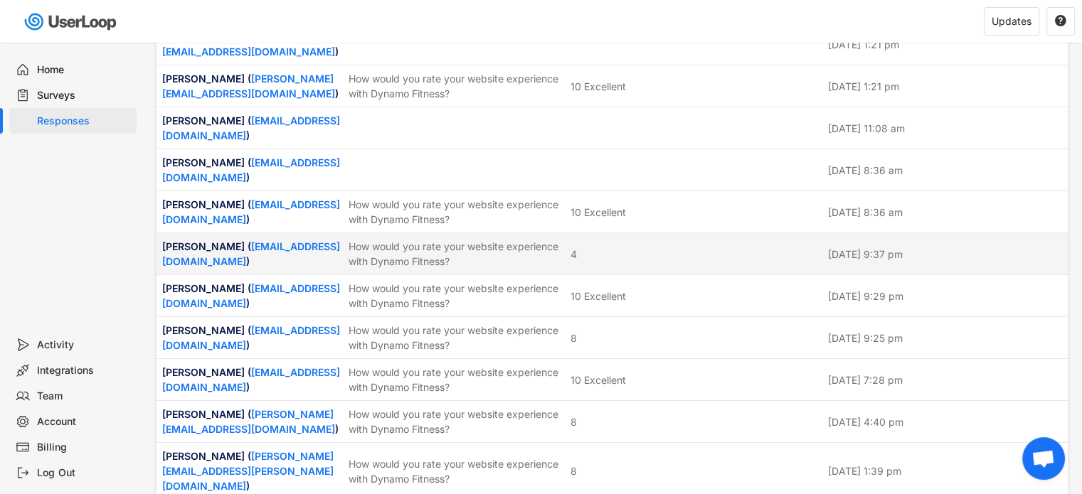
click at [701, 247] on div "4" at bounding box center [695, 254] width 249 height 15
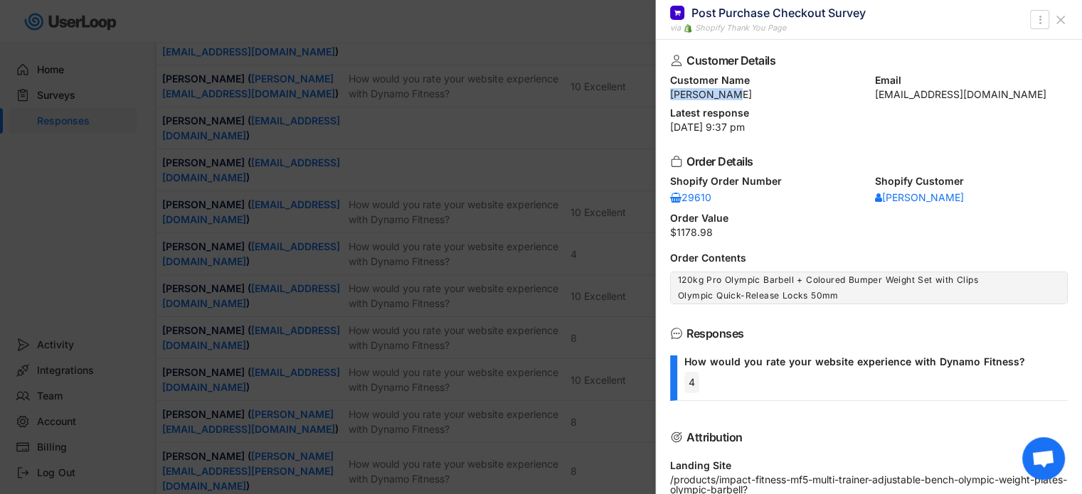
drag, startPoint x: 672, startPoint y: 95, endPoint x: 743, endPoint y: 97, distance: 71.9
click at [743, 97] on div "[PERSON_NAME]" at bounding box center [766, 95] width 193 height 10
copy div "[PERSON_NAME]"
drag, startPoint x: 865, startPoint y: 96, endPoint x: 1061, endPoint y: 105, distance: 196.5
click at [1061, 105] on div "Customer Details Customer Name [PERSON_NAME] Email [EMAIL_ADDRESS][DOMAIN_NAME]…" at bounding box center [869, 267] width 426 height 455
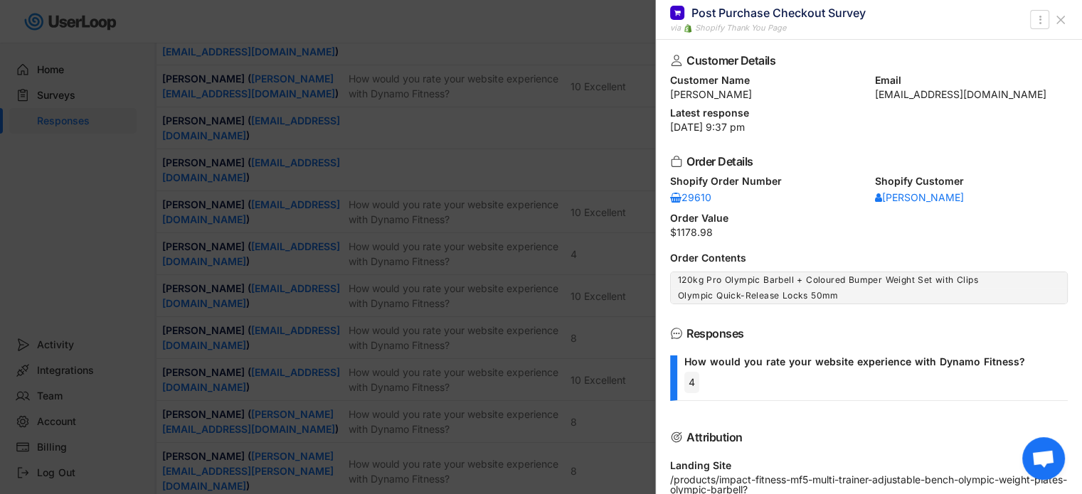
click at [1009, 134] on div "Customer Details Customer Name [PERSON_NAME] Email [EMAIL_ADDRESS][DOMAIN_NAME]…" at bounding box center [869, 267] width 426 height 455
drag, startPoint x: 865, startPoint y: 94, endPoint x: 1045, endPoint y: 99, distance: 180.0
click at [1045, 99] on div "Customer Name [PERSON_NAME] Email [EMAIL_ADDRESS][DOMAIN_NAME]" at bounding box center [869, 87] width 398 height 24
copy div "[EMAIL_ADDRESS][DOMAIN_NAME]"
click at [1058, 19] on icon at bounding box center [1061, 20] width 14 height 14
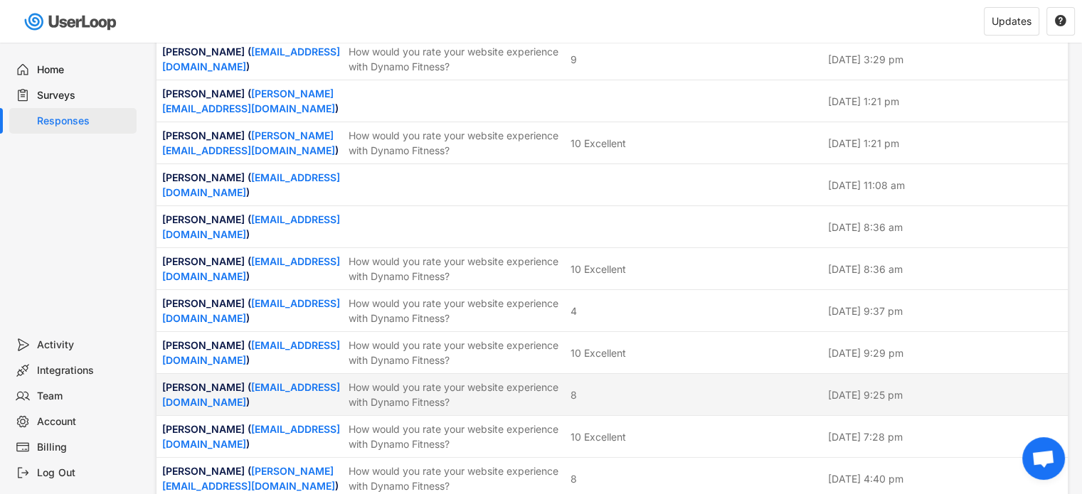
scroll to position [356, 0]
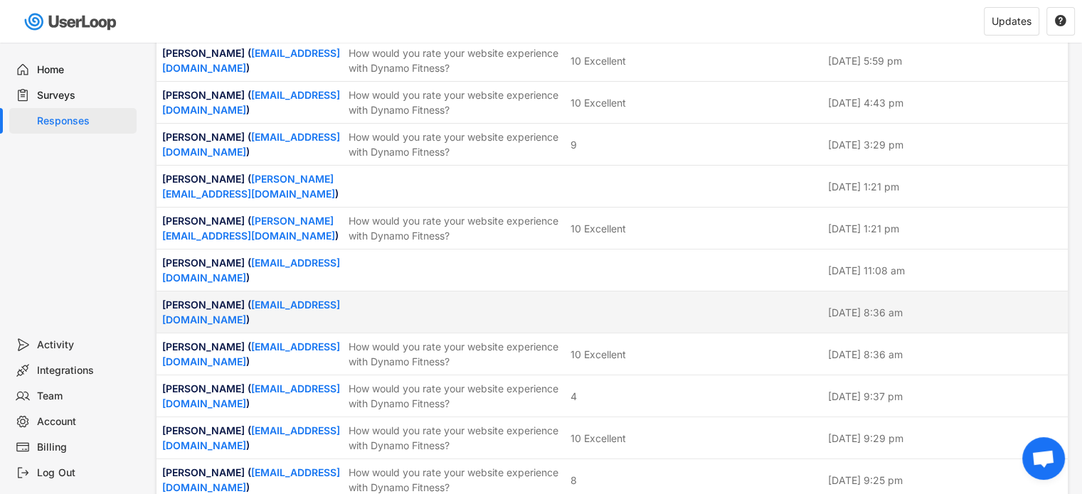
click at [609, 306] on div at bounding box center [695, 312] width 249 height 13
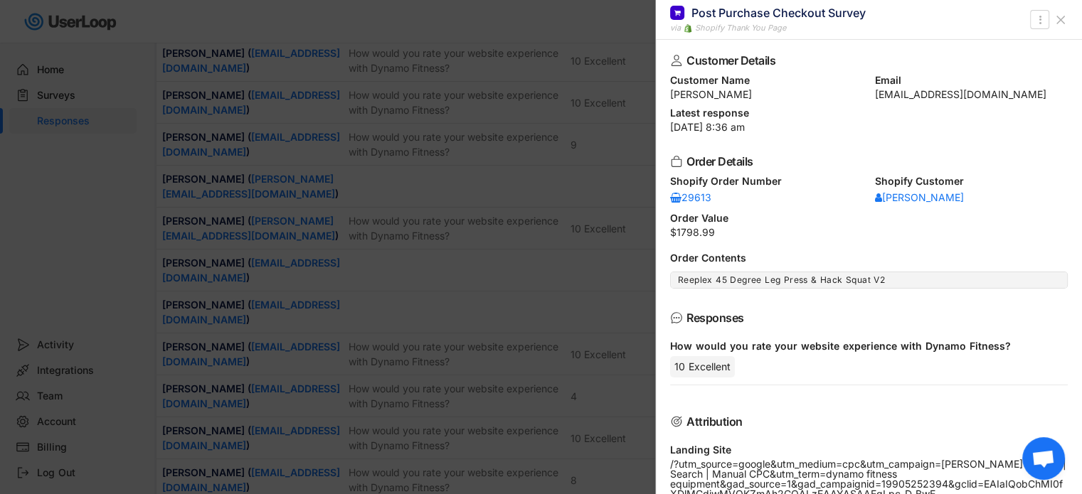
click at [1062, 25] on icon at bounding box center [1061, 20] width 14 height 14
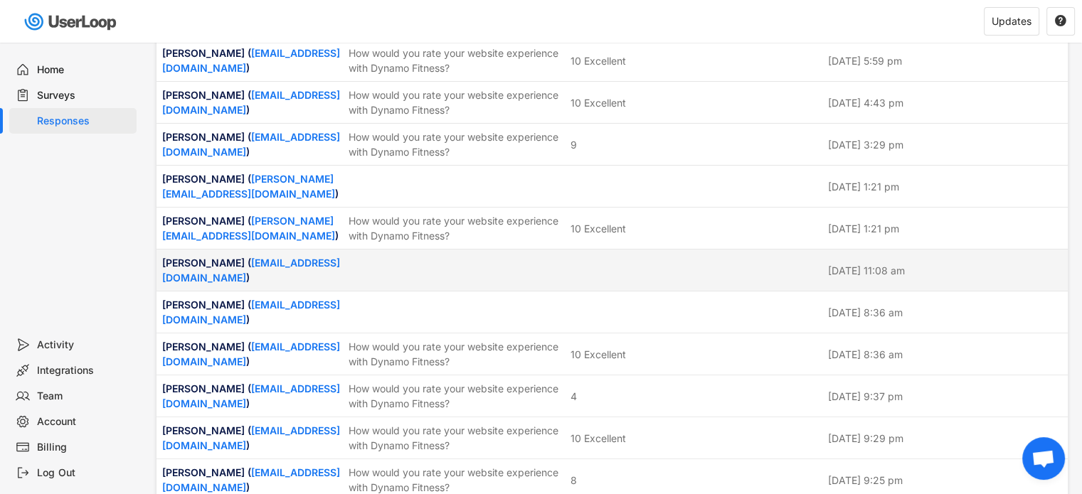
click at [591, 250] on div "[PERSON_NAME] ( [EMAIL_ADDRESS][DOMAIN_NAME] ) [DATE] 11:08 am" at bounding box center [611, 270] width 911 height 41
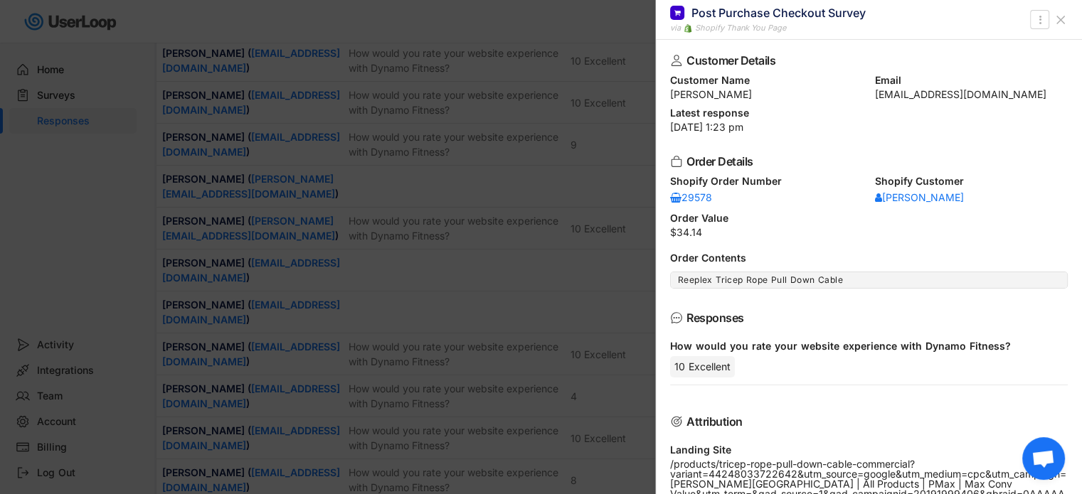
click at [1061, 15] on icon at bounding box center [1061, 20] width 14 height 14
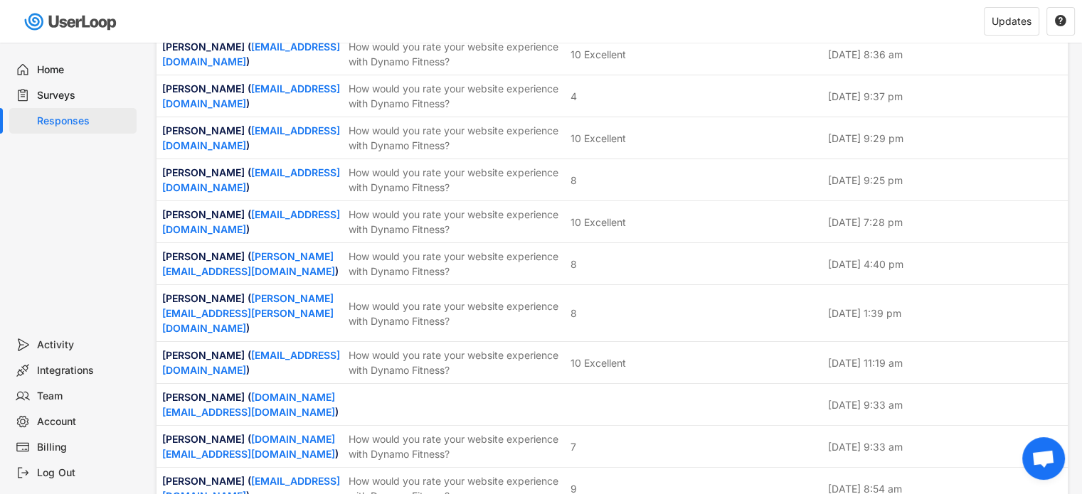
scroll to position [711, 0]
